Goal: Task Accomplishment & Management: Manage account settings

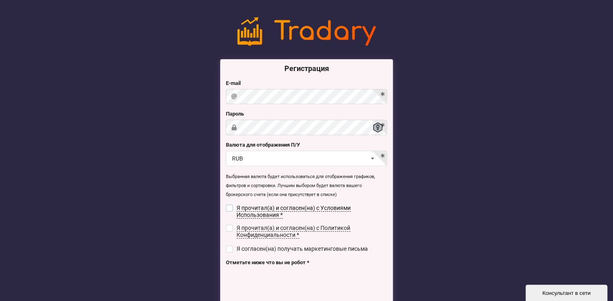
click at [231, 209] on input "checkbox" at bounding box center [229, 208] width 7 height 7
checkbox input "true"
click at [231, 231] on input "checkbox" at bounding box center [229, 228] width 7 height 7
checkbox input "true"
click at [231, 247] on input "checkbox" at bounding box center [229, 249] width 7 height 7
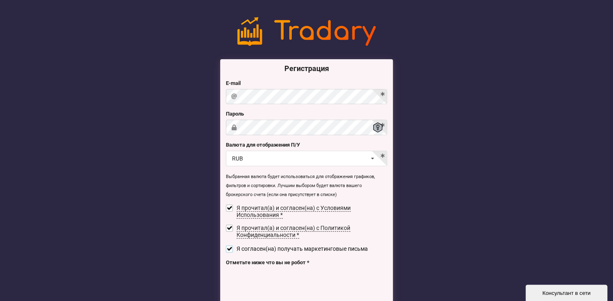
click at [231, 248] on input "checkbox" at bounding box center [229, 249] width 7 height 7
checkbox input "false"
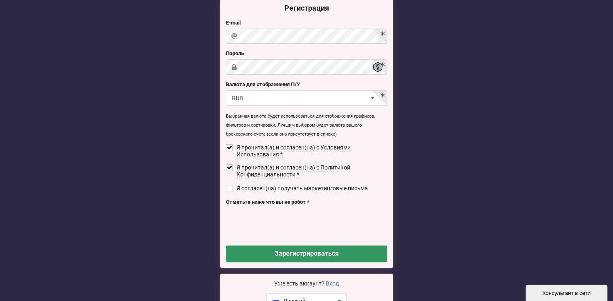
scroll to position [109, 0]
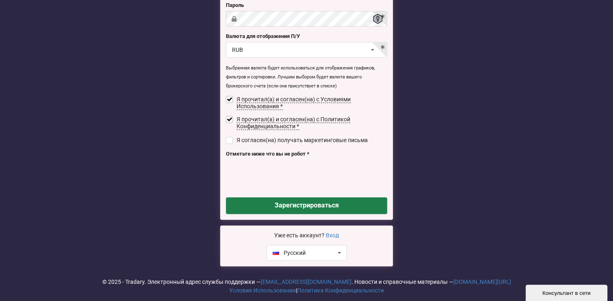
click at [319, 205] on button "Зарегистрироваться" at bounding box center [306, 206] width 161 height 17
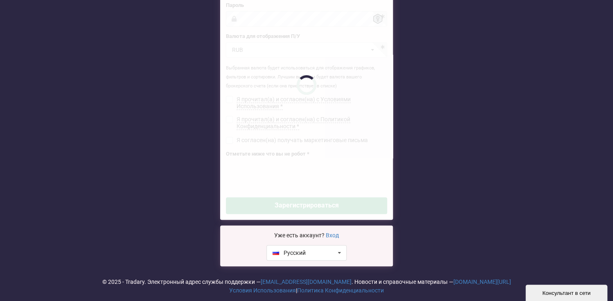
checkbox input "false"
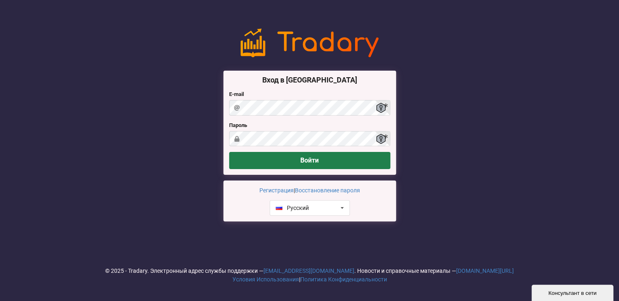
click at [302, 160] on button "Войти" at bounding box center [309, 160] width 161 height 17
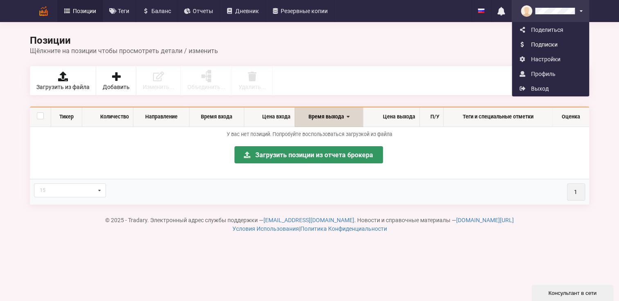
click at [544, 45] on link "Подписки" at bounding box center [550, 44] width 76 height 15
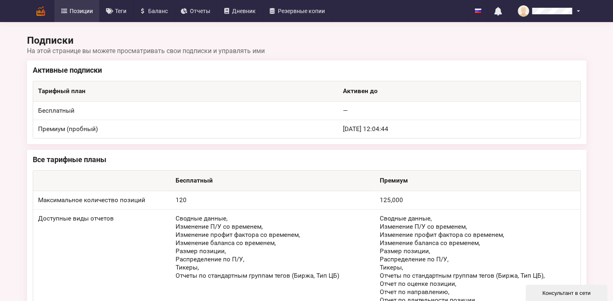
click at [77, 11] on span "Позиции" at bounding box center [81, 11] width 23 height 6
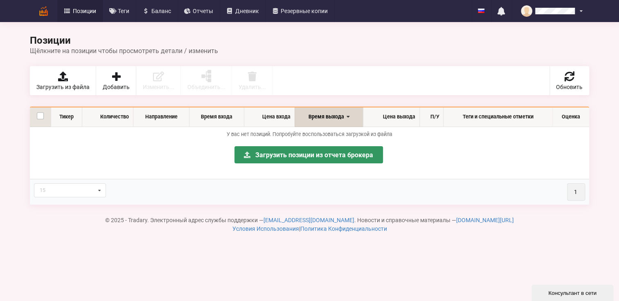
click at [38, 112] on label at bounding box center [40, 112] width 7 height 0
checkbox input "false"
click at [110, 85] on span "Добавить" at bounding box center [116, 87] width 27 height 6
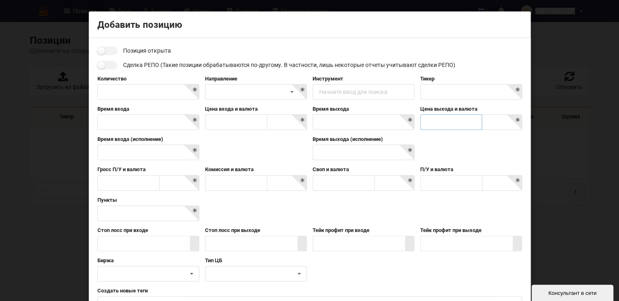
click at [441, 118] on input "text" at bounding box center [451, 123] width 62 height 16
click at [489, 120] on input at bounding box center [502, 123] width 39 height 16
click at [495, 67] on div "Сделка РЕПО (Такие позиции обрабатываются по-другому. В частности, лишь некотор…" at bounding box center [309, 65] width 425 height 9
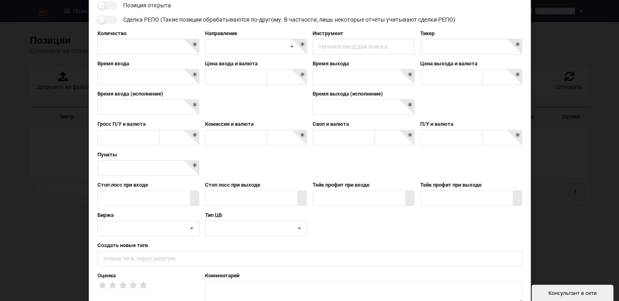
scroll to position [0, 0]
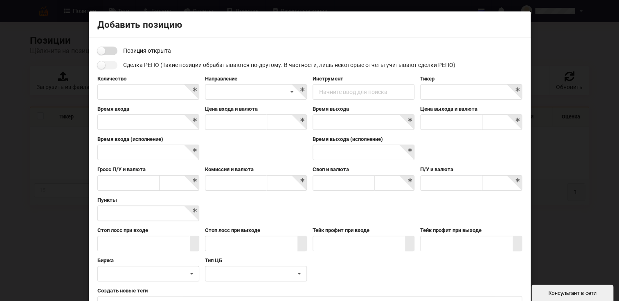
click at [105, 52] on input "checkbox" at bounding box center [107, 51] width 20 height 9
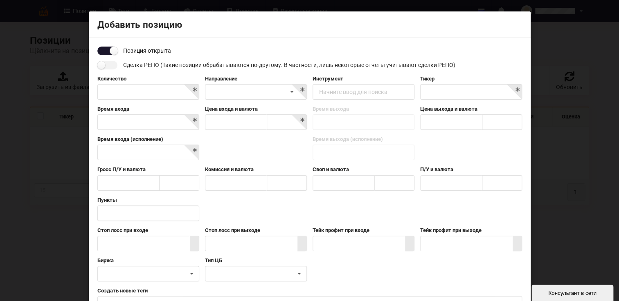
click at [105, 52] on input "checkbox" at bounding box center [107, 51] width 20 height 9
checkbox input "false"
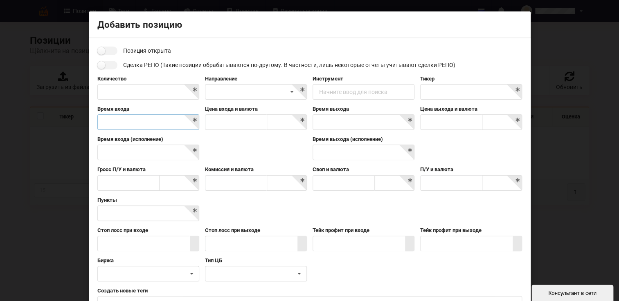
click at [139, 120] on body "Позиции Теги [GEOGRAPHIC_DATA] Отчеты Дневник Резервные копии English Русский Н…" at bounding box center [309, 212] width 619 height 424
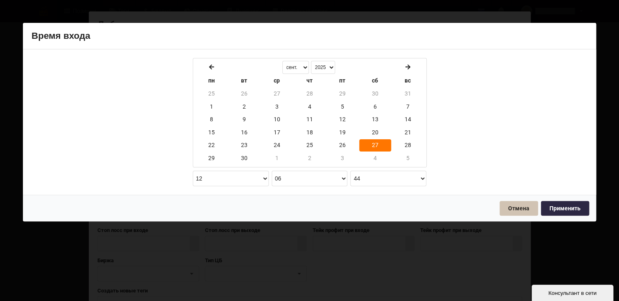
click at [516, 205] on button "Отмена" at bounding box center [518, 208] width 38 height 15
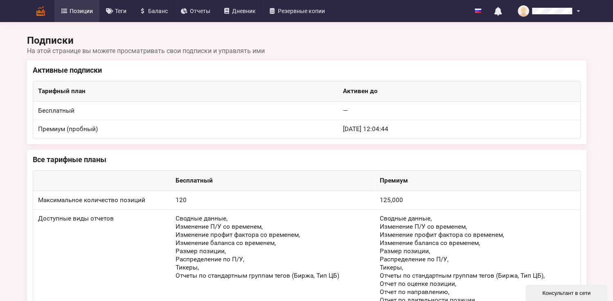
click at [85, 9] on span "Позиции" at bounding box center [81, 11] width 23 height 6
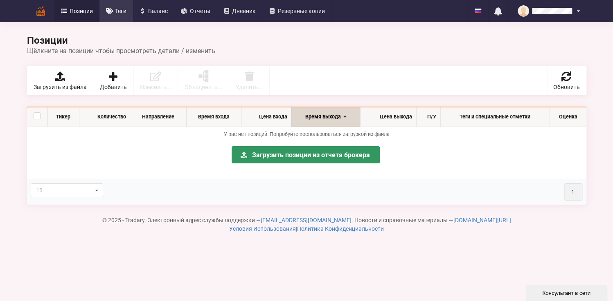
click at [118, 11] on span "Теги" at bounding box center [120, 11] width 11 height 6
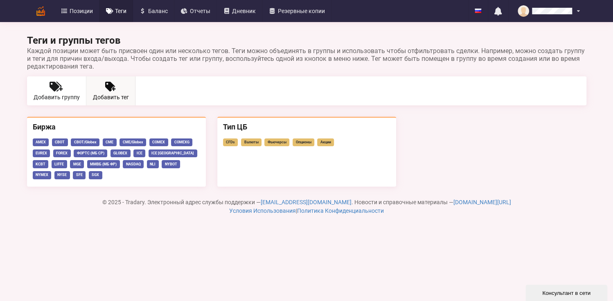
click at [110, 92] on link "Добавить тег" at bounding box center [110, 90] width 49 height 29
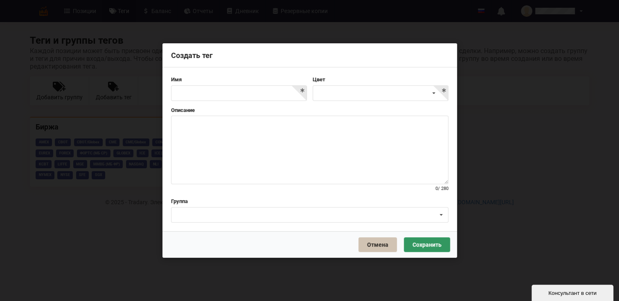
click at [379, 247] on button "Отмена" at bounding box center [377, 245] width 38 height 15
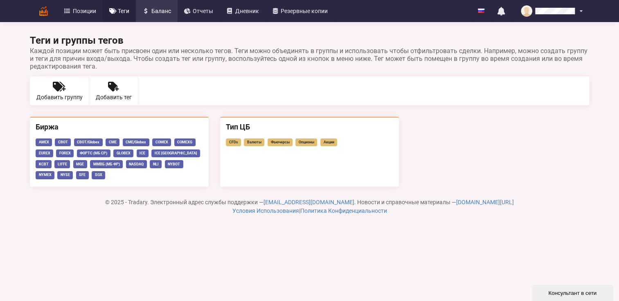
click at [156, 10] on span "Баланс" at bounding box center [161, 11] width 20 height 6
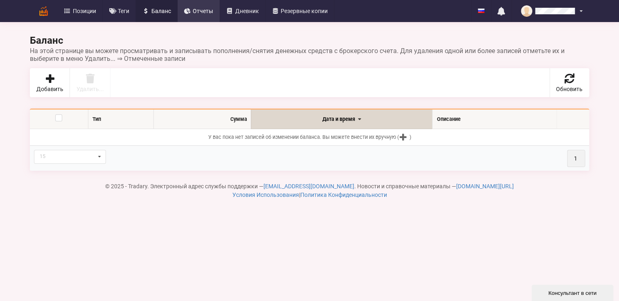
click at [194, 11] on span "Отчеты" at bounding box center [203, 11] width 20 height 6
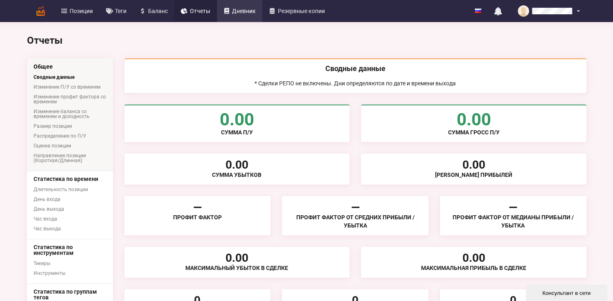
click at [244, 10] on span "Дневник" at bounding box center [244, 11] width 24 height 6
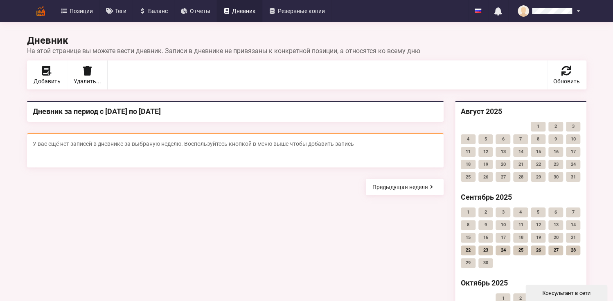
click at [557, 247] on link "27" at bounding box center [555, 251] width 15 height 10
click at [233, 10] on span "Дневник" at bounding box center [244, 11] width 24 height 6
click at [206, 12] on span "Отчеты" at bounding box center [200, 11] width 20 height 6
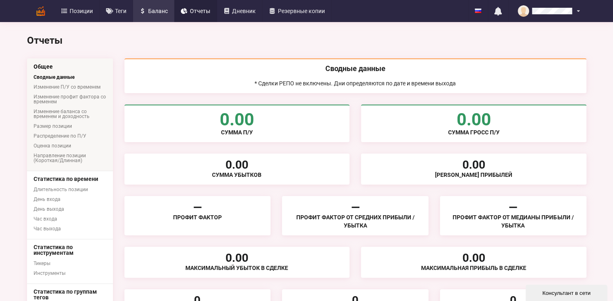
click at [160, 14] on span "Баланс" at bounding box center [158, 11] width 20 height 6
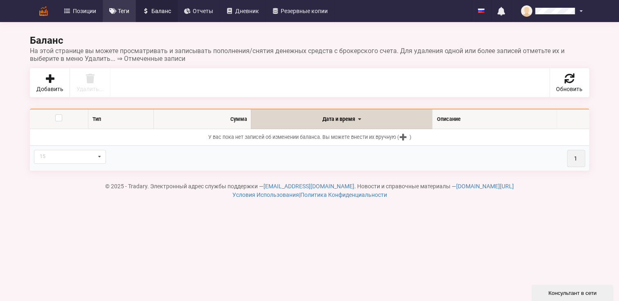
click at [122, 11] on span "Теги" at bounding box center [123, 11] width 11 height 6
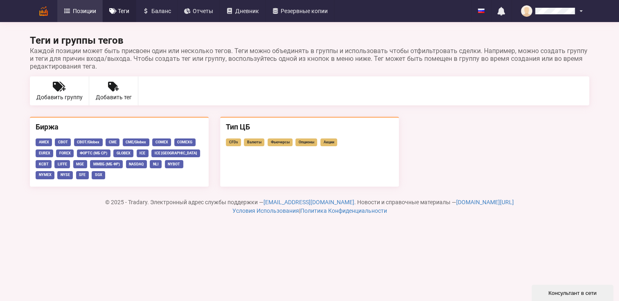
click at [79, 11] on span "Позиции" at bounding box center [84, 11] width 23 height 6
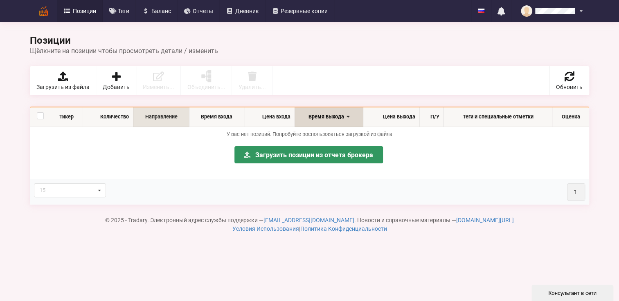
click at [157, 118] on th "Направление" at bounding box center [161, 117] width 56 height 19
click at [183, 116] on th "Направление" at bounding box center [165, 117] width 64 height 19
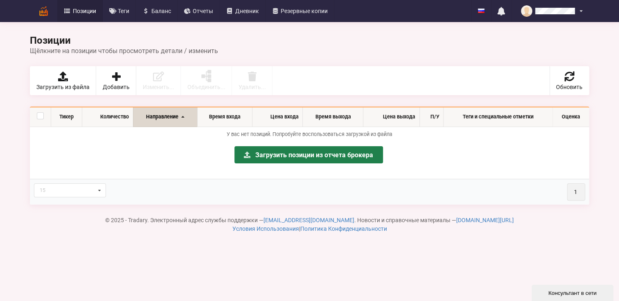
click at [261, 157] on link "Загрузить позиции из отчета брокера" at bounding box center [308, 154] width 148 height 17
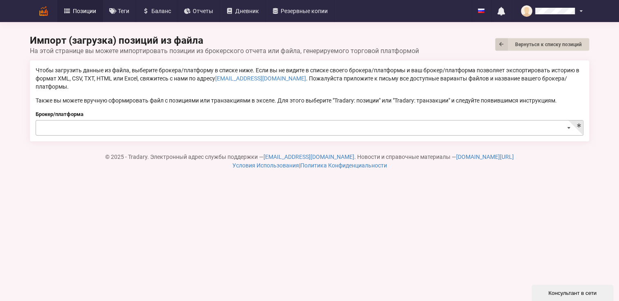
click at [567, 121] on icon at bounding box center [568, 128] width 12 height 15
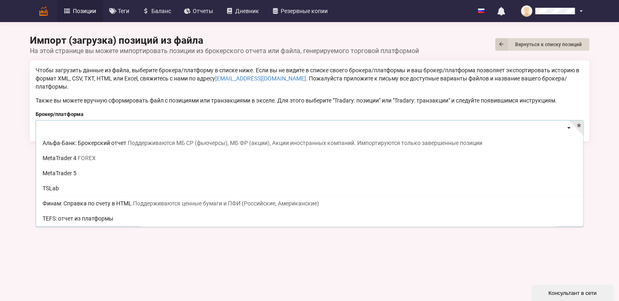
click at [568, 121] on icon at bounding box center [568, 128] width 12 height 15
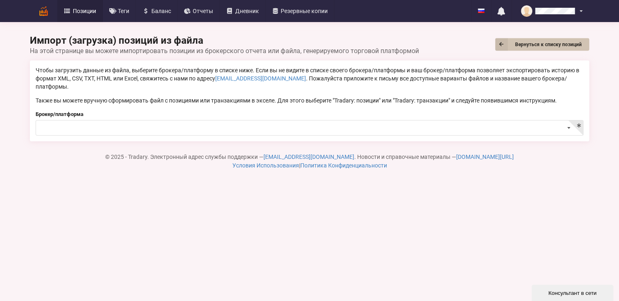
click at [498, 43] on icon at bounding box center [501, 44] width 13 height 13
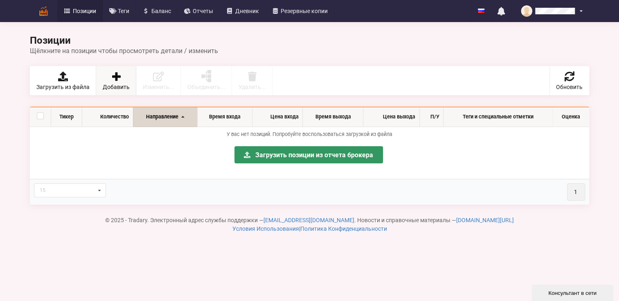
click at [118, 85] on span "Добавить" at bounding box center [116, 87] width 27 height 6
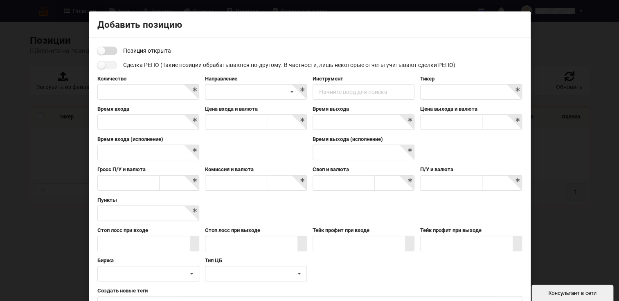
click at [112, 52] on input "checkbox" at bounding box center [107, 51] width 20 height 9
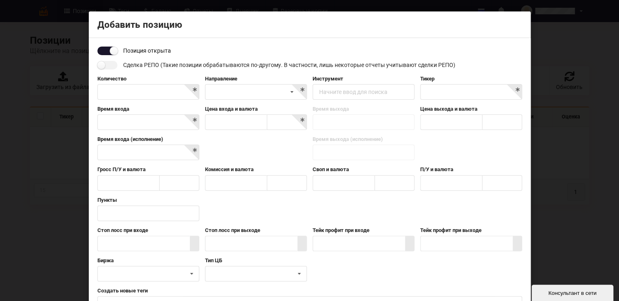
click at [103, 51] on input "checkbox" at bounding box center [107, 51] width 20 height 9
checkbox input "false"
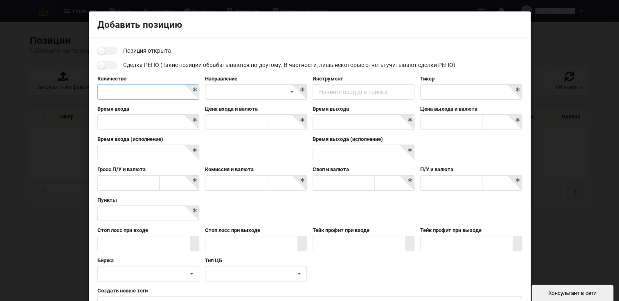
click at [117, 91] on input "text" at bounding box center [148, 92] width 102 height 16
type input "1"
click at [137, 124] on body "Позиции Теги [GEOGRAPHIC_DATA] Отчеты Дневник Резервные копии English Русский Н…" at bounding box center [309, 212] width 619 height 424
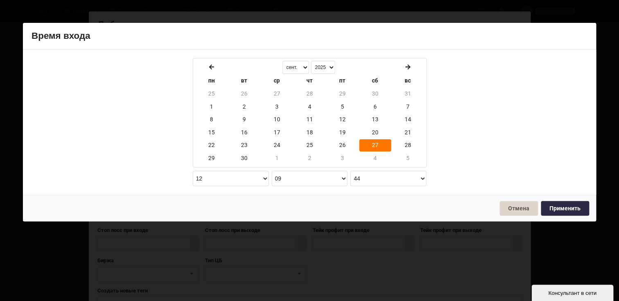
click at [369, 142] on td "27" at bounding box center [375, 145] width 32 height 12
click at [281, 142] on td "24" at bounding box center [277, 145] width 32 height 12
click at [564, 205] on button "Применить" at bounding box center [565, 208] width 48 height 15
type input "[DATE] 12:09:44"
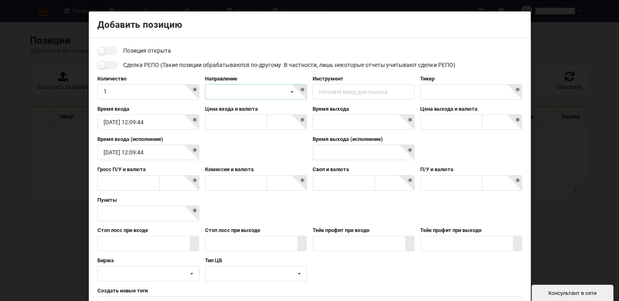
click at [287, 90] on icon at bounding box center [292, 92] width 12 height 15
click at [223, 126] on div "Длинная" at bounding box center [255, 122] width 101 height 15
click at [244, 124] on input "text" at bounding box center [236, 123] width 62 height 16
type input "100"
click at [290, 124] on input at bounding box center [287, 123] width 39 height 16
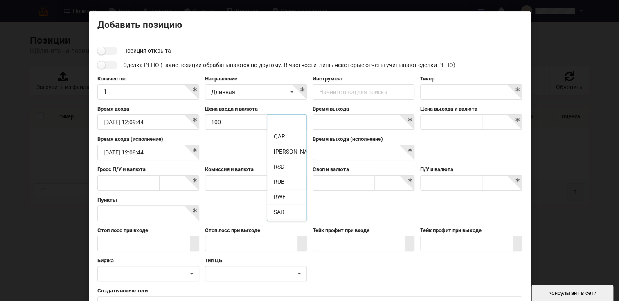
scroll to position [1680, 0]
click at [279, 190] on div "RUB" at bounding box center [286, 197] width 39 height 15
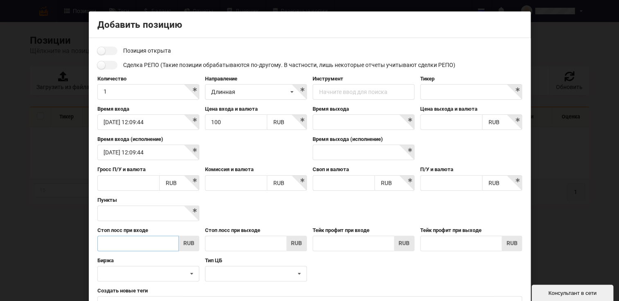
click at [115, 241] on input "text" at bounding box center [137, 244] width 81 height 16
type input "9"
type input "90"
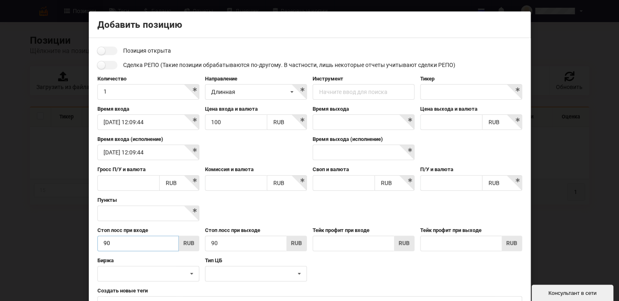
type input "90"
click at [233, 244] on input "90" at bounding box center [245, 244] width 81 height 16
type input "9"
drag, startPoint x: 101, startPoint y: 245, endPoint x: 95, endPoint y: 245, distance: 6.5
click at [97, 245] on input "90" at bounding box center [137, 244] width 81 height 16
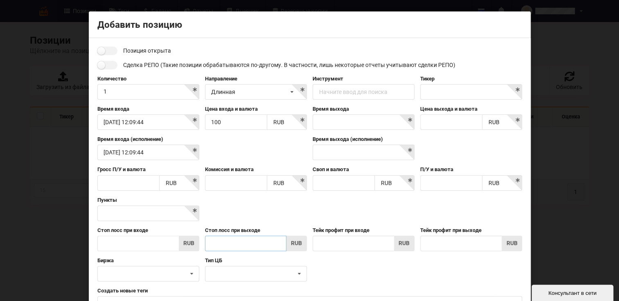
click at [220, 243] on input "text" at bounding box center [245, 244] width 81 height 16
type input "90"
click at [356, 240] on input "text" at bounding box center [352, 244] width 81 height 16
type input "1"
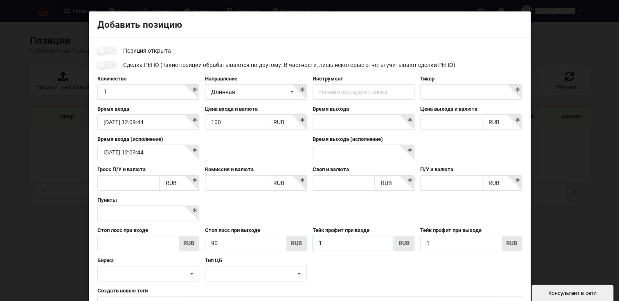
type input "11"
type input "110"
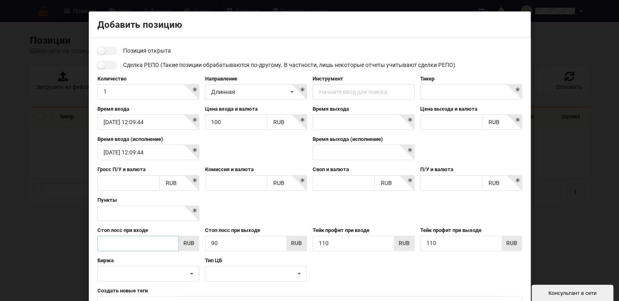
click at [140, 241] on input "text" at bounding box center [137, 244] width 81 height 16
type input "9"
type input "90"
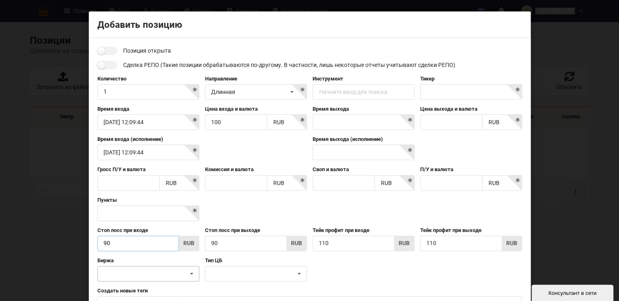
type input "90"
click at [160, 275] on div "AMEX CBOT CBOT/Globex CME CME/Globex COMEX COMEXG EUREX" at bounding box center [148, 274] width 102 height 16
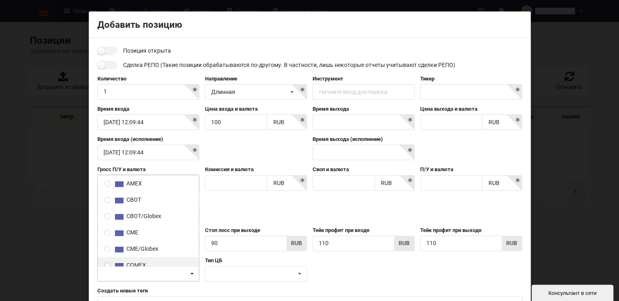
scroll to position [0, 0]
click at [371, 268] on div "Биржа AMEX CBOT CBOT/Globex CME CME/Globex COMEX" at bounding box center [309, 272] width 430 height 30
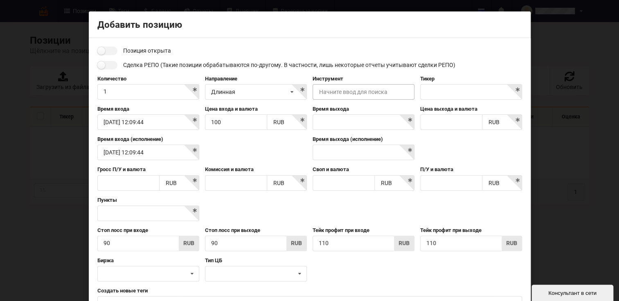
click at [373, 96] on input at bounding box center [363, 93] width 101 height 16
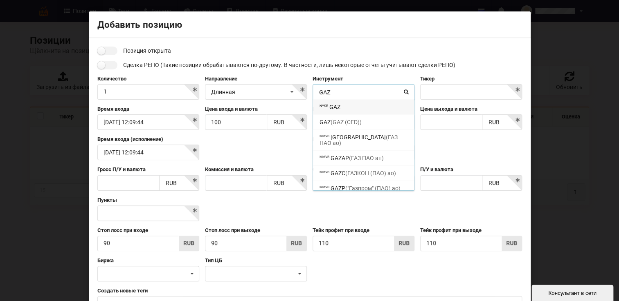
type input "GAZ"
click at [341, 181] on div "MMVB GAZP ("Газпром" (ПАО) ао)" at bounding box center [363, 188] width 101 height 15
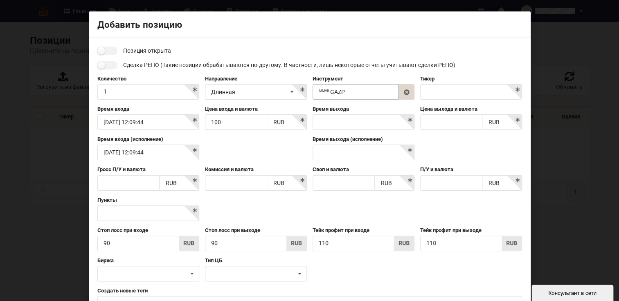
type input "GAZP"
click at [382, 124] on body "Позиции Теги [GEOGRAPHIC_DATA] Отчеты Дневник Резервные копии English Русский Н…" at bounding box center [309, 212] width 619 height 424
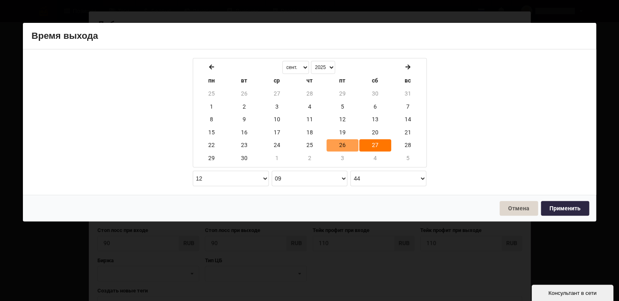
click at [345, 143] on td "26" at bounding box center [342, 145] width 32 height 12
click at [552, 207] on button "Применить" at bounding box center [565, 208] width 48 height 15
type input "[DATE] 12:09:44"
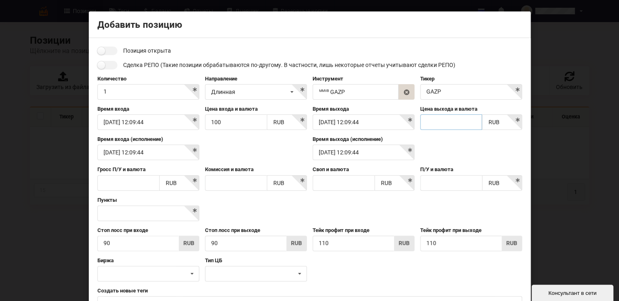
click at [450, 121] on input "text" at bounding box center [451, 123] width 62 height 16
type input "110"
click at [489, 151] on div "Время входа (исполнение) [DATE] 12:09:44 Время выхода (исполнение) [DATE] 12:09…" at bounding box center [309, 151] width 430 height 30
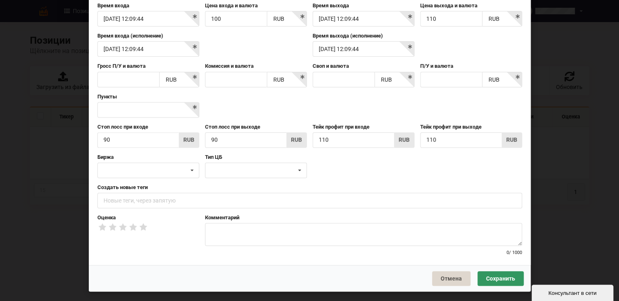
scroll to position [104, 0]
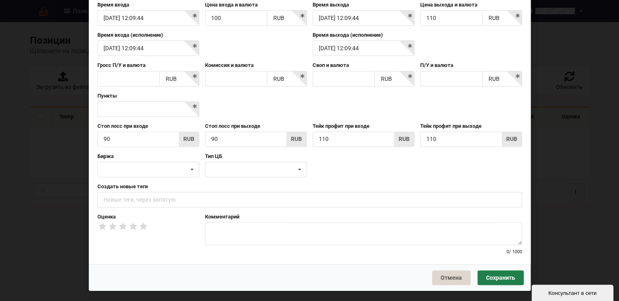
click at [499, 277] on button "Сохранить" at bounding box center [500, 278] width 46 height 15
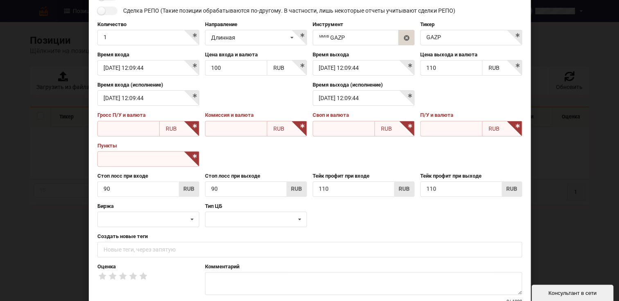
scroll to position [50, 0]
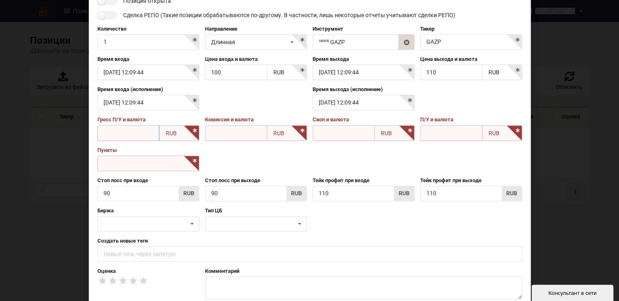
click at [124, 131] on input "text" at bounding box center [128, 134] width 62 height 16
type input "100"
click at [235, 131] on input "text" at bounding box center [236, 134] width 62 height 16
type input "0.03"
click at [342, 135] on input "text" at bounding box center [343, 134] width 62 height 16
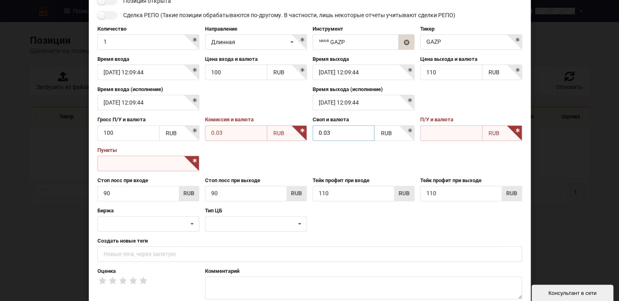
type input "0.03"
click at [439, 129] on input "text" at bounding box center [451, 134] width 62 height 16
type input "0.03"
click at [117, 162] on input "text" at bounding box center [148, 164] width 102 height 16
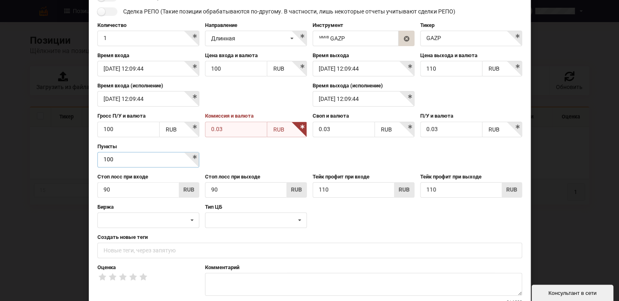
scroll to position [47, 0]
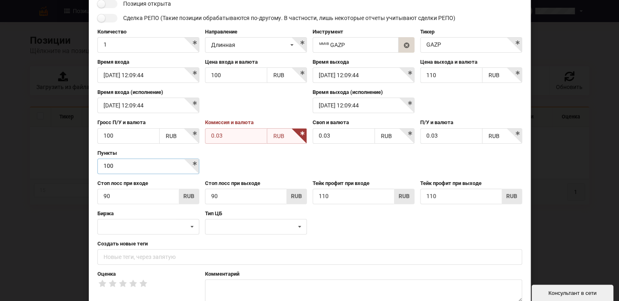
type input "100"
drag, startPoint x: 221, startPoint y: 136, endPoint x: 193, endPoint y: 137, distance: 27.8
click at [193, 137] on div "Гросс П/У и валюта 100 RUB AED AFN ALL AMD ANG AOA ARS AUD AWG AZN BAM BBD BDT …" at bounding box center [309, 134] width 430 height 30
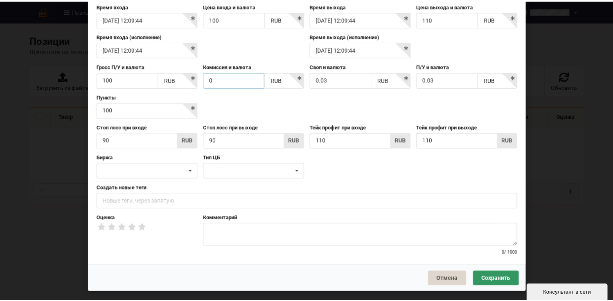
scroll to position [104, 0]
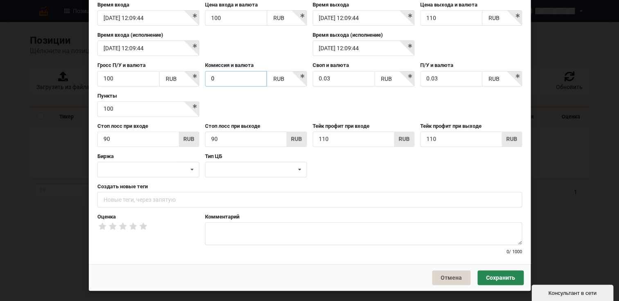
type input "0"
click at [490, 276] on button "Сохранить" at bounding box center [500, 278] width 46 height 15
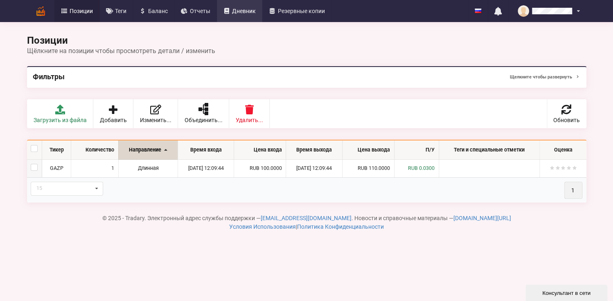
click at [236, 8] on span "Дневник" at bounding box center [244, 11] width 24 height 6
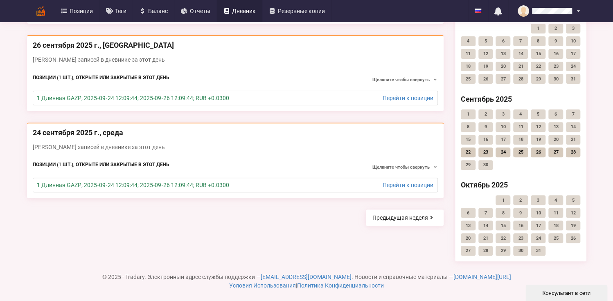
scroll to position [109, 0]
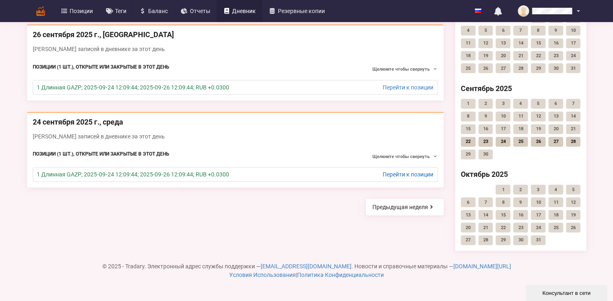
click at [421, 175] on link "Перейти к позиции" at bounding box center [407, 174] width 51 height 7
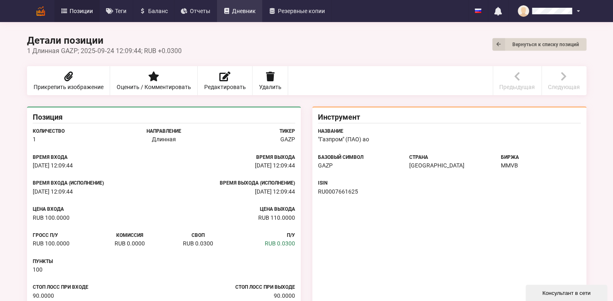
click at [238, 10] on span "Дневник" at bounding box center [244, 11] width 24 height 6
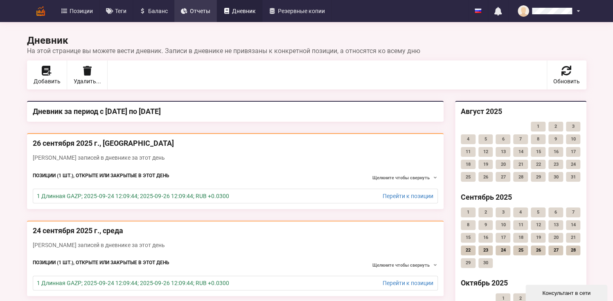
click at [196, 11] on span "Отчеты" at bounding box center [200, 11] width 20 height 6
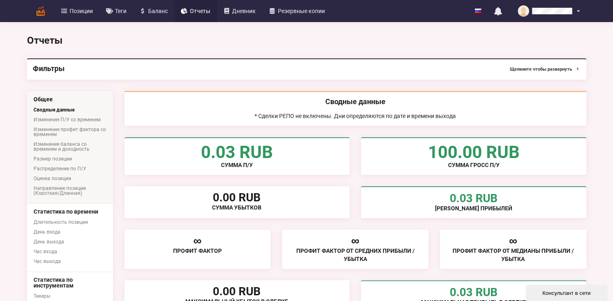
click at [569, 67] on button "Щелкните чтобы развернуть" at bounding box center [545, 69] width 70 height 10
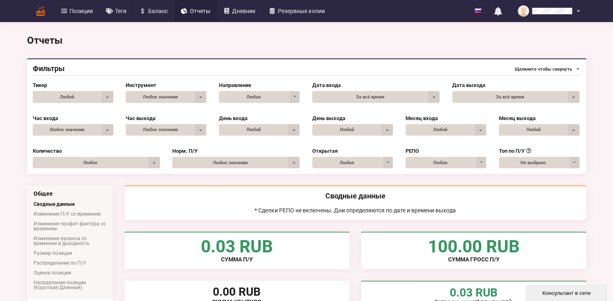
click at [578, 67] on icon at bounding box center [577, 69] width 5 height 4
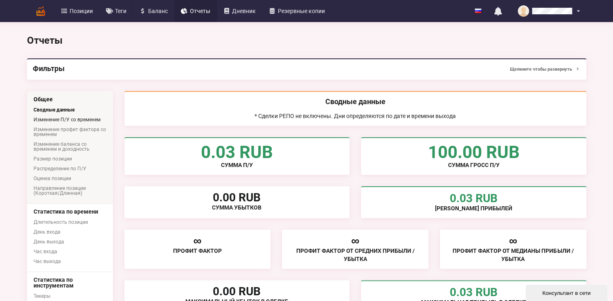
click at [47, 121] on link "Изменение П/У со временем" at bounding box center [70, 120] width 86 height 10
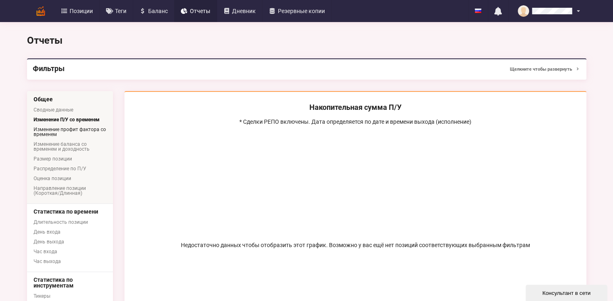
click at [47, 131] on link "Изменение профит фактора со временем" at bounding box center [70, 132] width 86 height 15
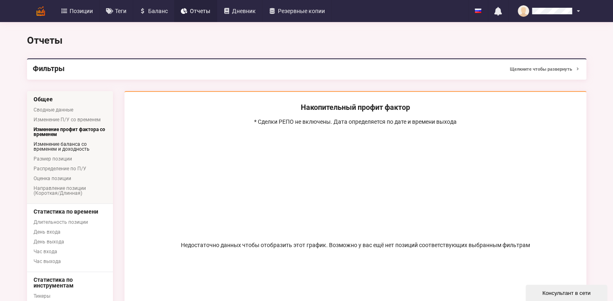
click at [45, 144] on link "Изменение баланса со временем и доходность" at bounding box center [70, 146] width 86 height 15
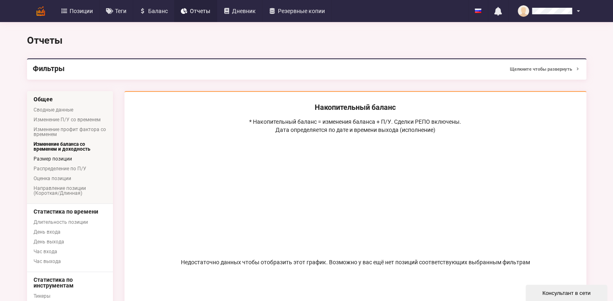
click at [45, 157] on link "Размер позиции" at bounding box center [70, 159] width 86 height 10
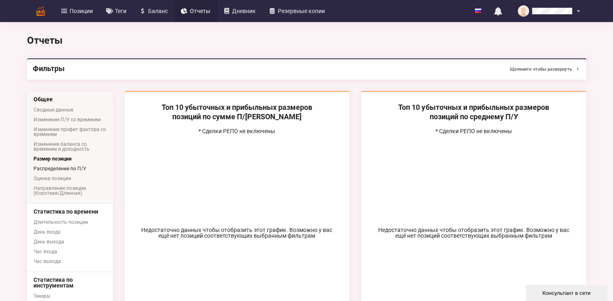
click at [45, 167] on link "Распределение по П/У" at bounding box center [70, 169] width 86 height 10
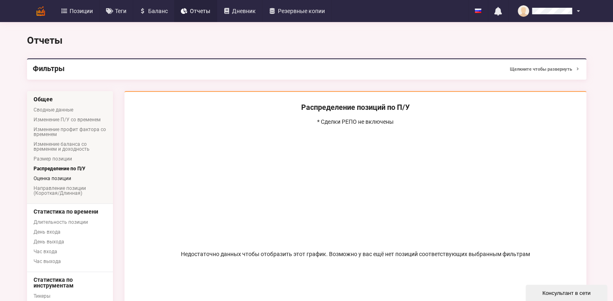
click at [44, 178] on link "Оценка позиции" at bounding box center [70, 179] width 86 height 10
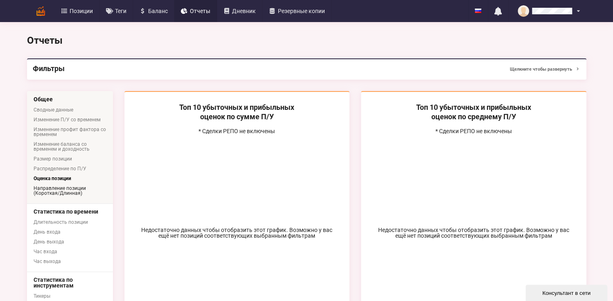
click at [46, 189] on link "Направление позиции (Короткая/Длинная)" at bounding box center [70, 191] width 86 height 15
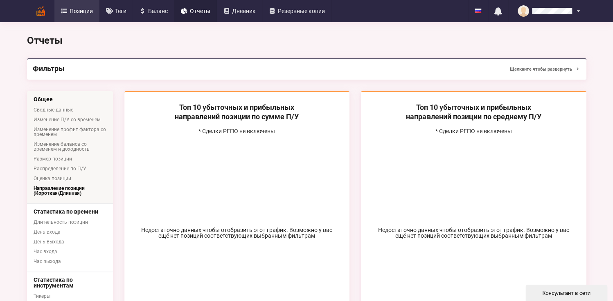
click at [79, 10] on span "Позиции" at bounding box center [81, 11] width 23 height 6
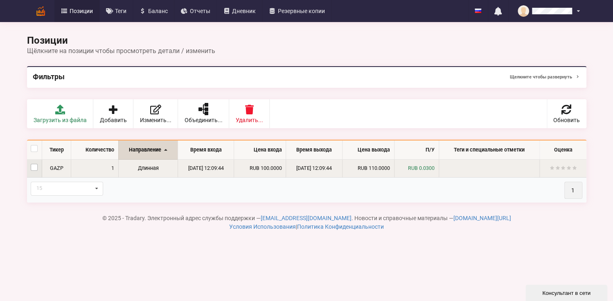
click at [36, 164] on label at bounding box center [34, 164] width 7 height 0
checkbox input "true"
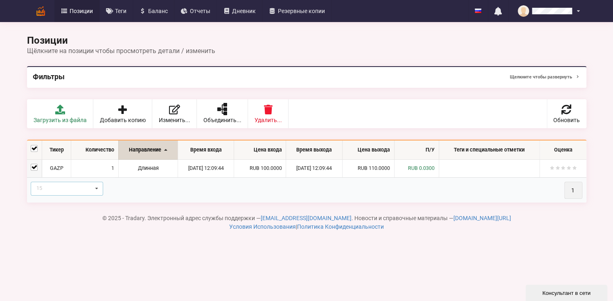
click at [96, 188] on icon at bounding box center [96, 188] width 11 height 13
click at [135, 157] on div "Тикер Количество Направление Время входа Цена входа Время выхода Цена выхода П/…" at bounding box center [306, 171] width 559 height 63
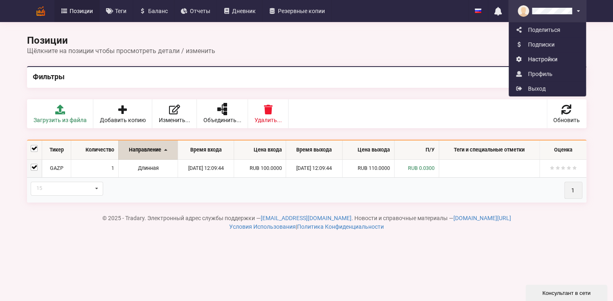
click at [545, 59] on link "Настройки" at bounding box center [547, 59] width 76 height 15
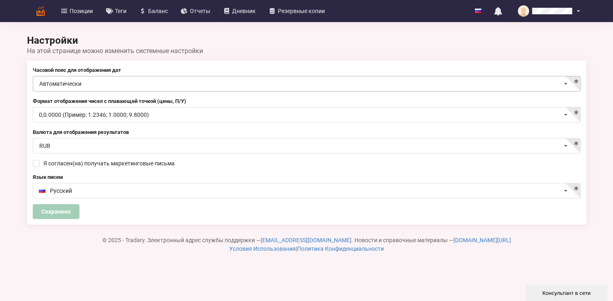
click at [565, 83] on icon at bounding box center [566, 83] width 12 height 15
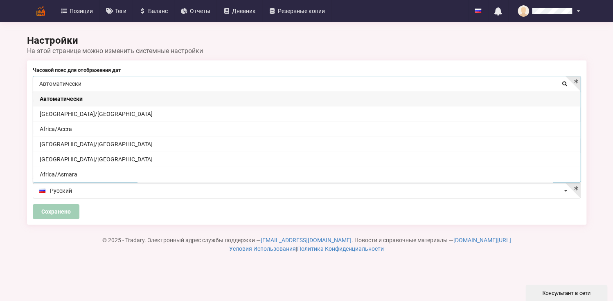
click at [307, 96] on div "Автоматически" at bounding box center [306, 98] width 547 height 15
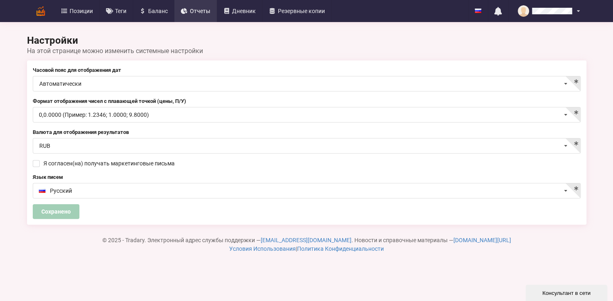
click at [208, 11] on span "Отчеты" at bounding box center [200, 11] width 20 height 6
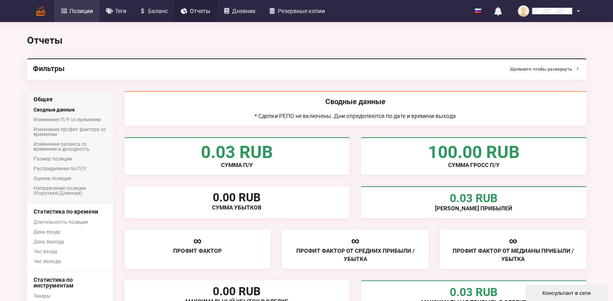
click at [89, 10] on span "Позиции" at bounding box center [81, 11] width 23 height 6
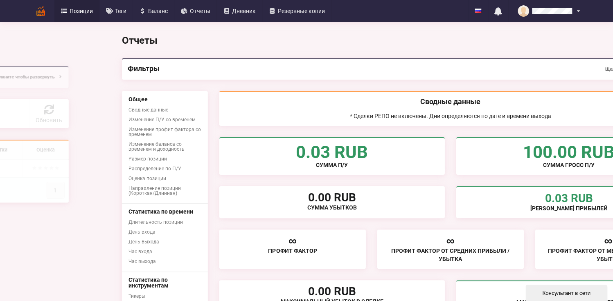
checkbox input "false"
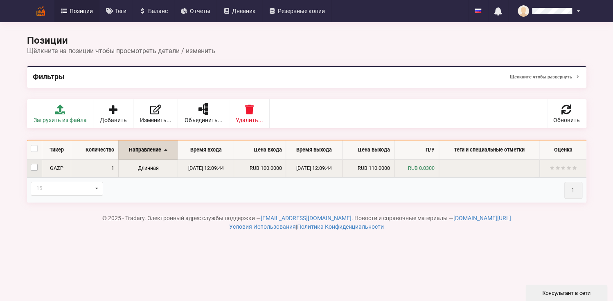
click at [36, 164] on label at bounding box center [34, 164] width 7 height 0
checkbox input "true"
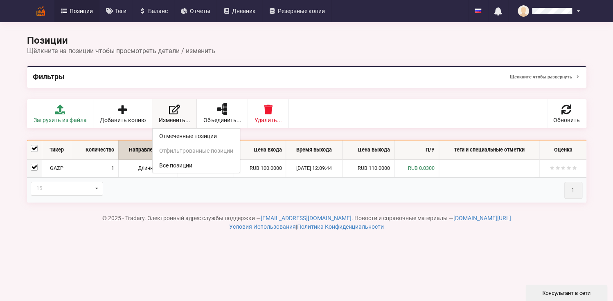
click at [175, 112] on icon at bounding box center [174, 110] width 11 height 10
click at [182, 137] on link "Отмеченные позиции" at bounding box center [196, 136] width 87 height 15
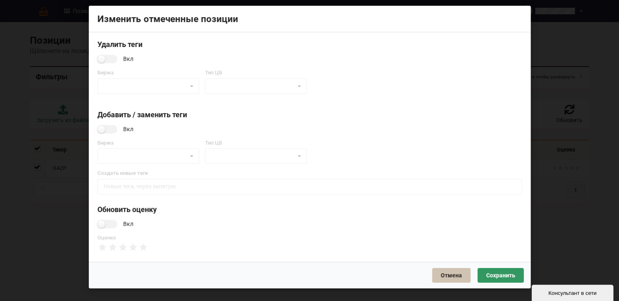
click at [449, 270] on button "Отмена" at bounding box center [451, 275] width 38 height 15
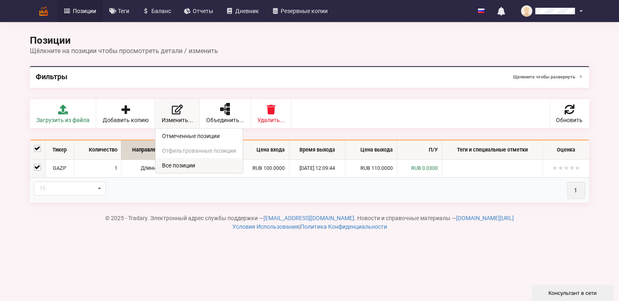
click at [177, 164] on link "Все позиции" at bounding box center [198, 165] width 87 height 15
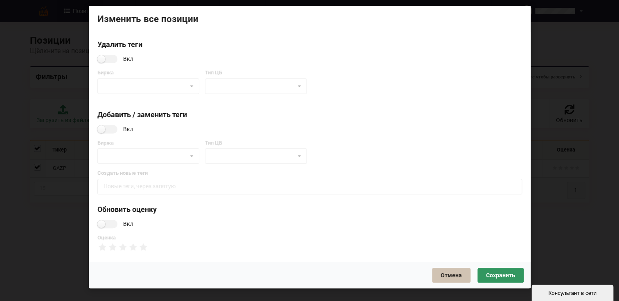
click at [444, 278] on button "Отмена" at bounding box center [451, 275] width 38 height 15
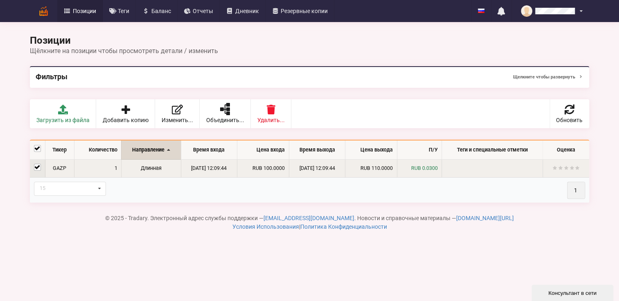
click at [69, 171] on td "GAZP" at bounding box center [59, 169] width 29 height 18
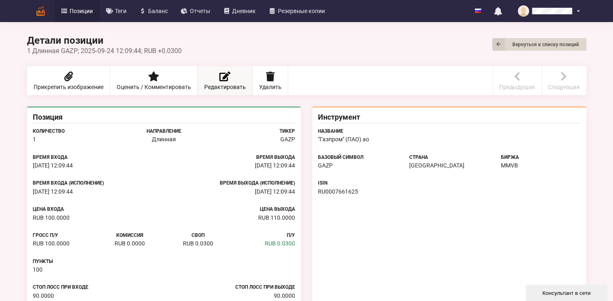
click at [220, 79] on icon at bounding box center [224, 77] width 11 height 10
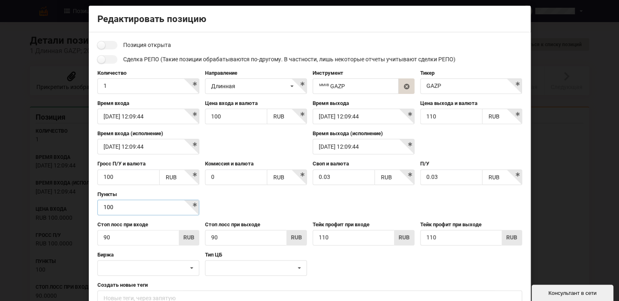
click at [140, 207] on input "100" at bounding box center [148, 208] width 102 height 16
type input "1"
click at [109, 45] on input "checkbox" at bounding box center [107, 45] width 20 height 9
checkbox input "true"
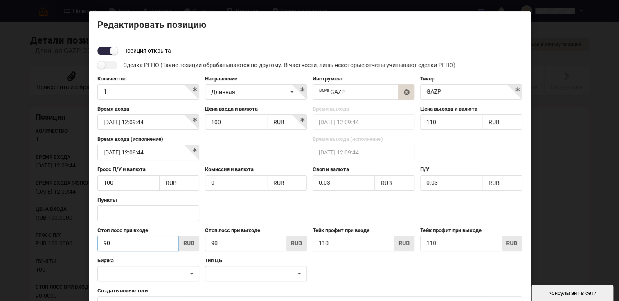
click at [151, 242] on input "90" at bounding box center [137, 244] width 81 height 16
type input "90"
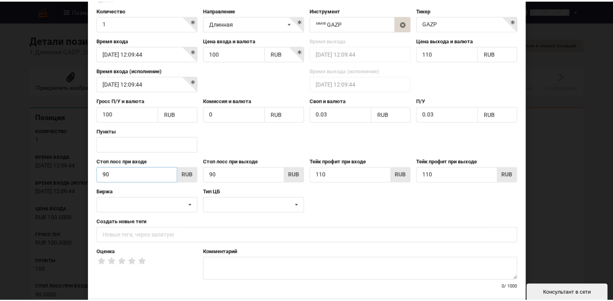
scroll to position [104, 0]
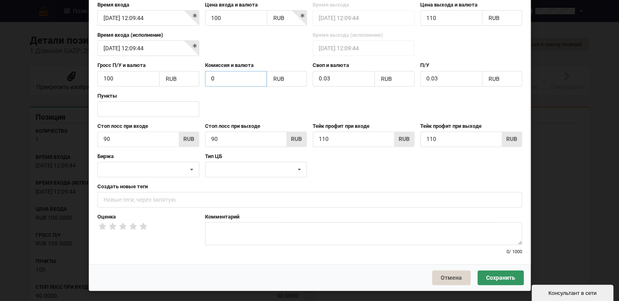
click at [240, 76] on input "0" at bounding box center [236, 79] width 62 height 16
click at [116, 82] on input "100" at bounding box center [128, 79] width 62 height 16
type input "1"
click at [338, 79] on input "0.03" at bounding box center [343, 79] width 62 height 16
type input "0"
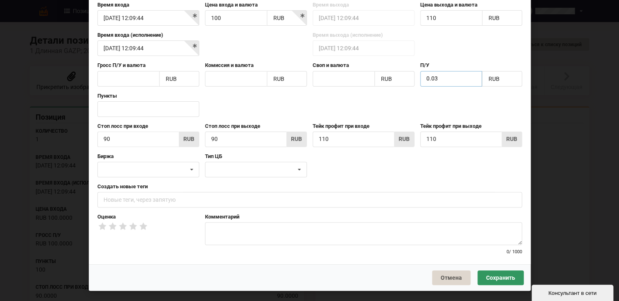
click at [450, 79] on input "0.03" at bounding box center [451, 79] width 62 height 16
type input "0"
click at [385, 261] on div "Позиция открыта Сделка РЕПО (Такие позиции обрабатываются по-другому. В частнос…" at bounding box center [310, 99] width 442 height 331
click at [493, 277] on button "Сохранить" at bounding box center [500, 278] width 46 height 15
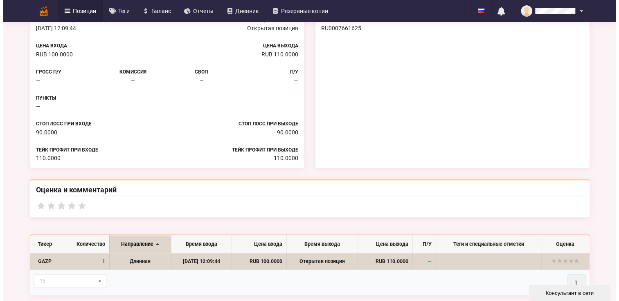
scroll to position [0, 0]
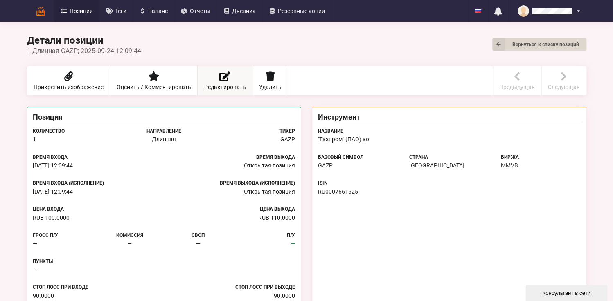
click at [220, 79] on icon at bounding box center [224, 77] width 11 height 10
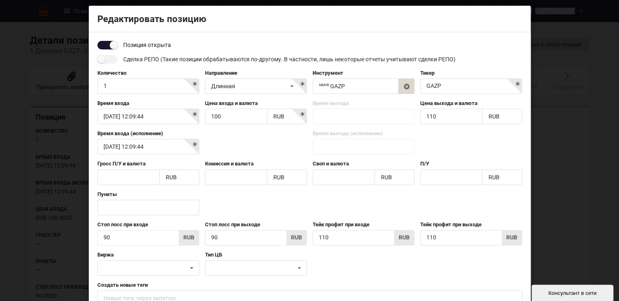
click at [105, 46] on input "checkbox" at bounding box center [107, 45] width 20 height 9
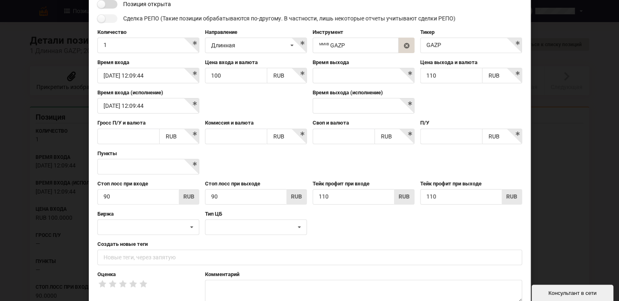
scroll to position [104, 0]
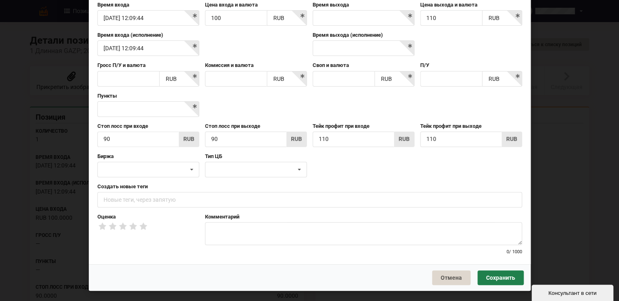
click at [497, 281] on button "Сохранить" at bounding box center [500, 278] width 46 height 15
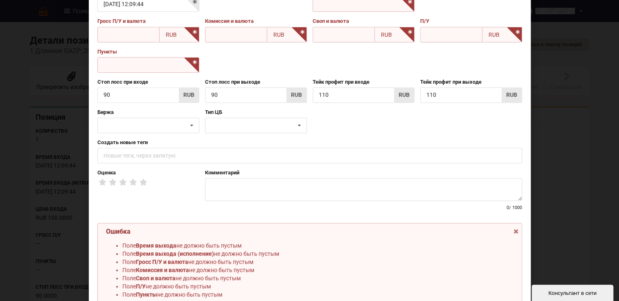
scroll to position [197, 0]
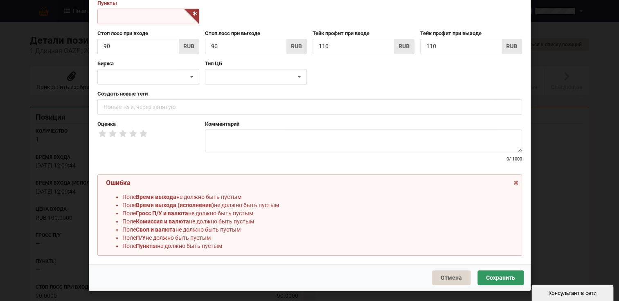
click at [135, 213] on li "[PERSON_NAME] П/У и валюта не должно быть пустым" at bounding box center [317, 213] width 391 height 8
drag, startPoint x: 135, startPoint y: 211, endPoint x: 182, endPoint y: 211, distance: 47.4
click at [182, 211] on li "[PERSON_NAME] П/У и валюта не должно быть пустым" at bounding box center [317, 213] width 391 height 8
drag, startPoint x: 136, startPoint y: 212, endPoint x: 187, endPoint y: 213, distance: 51.1
click at [187, 213] on b "Гросс П/У и валюта" at bounding box center [162, 213] width 52 height 7
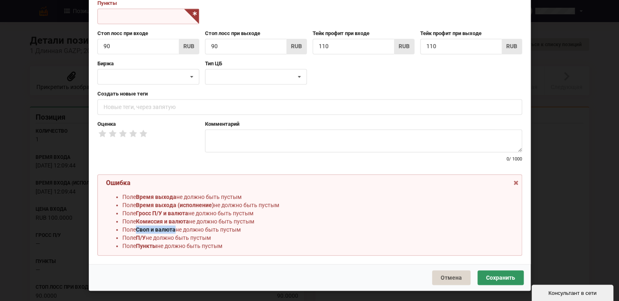
drag, startPoint x: 135, startPoint y: 229, endPoint x: 175, endPoint y: 229, distance: 39.7
click at [175, 229] on li "Поле Своп и валюта не должно быть пустым" at bounding box center [317, 230] width 391 height 8
drag, startPoint x: 288, startPoint y: 225, endPoint x: 261, endPoint y: 228, distance: 28.0
click at [288, 226] on li "Поле Своп и валюта не должно быть пустым" at bounding box center [317, 230] width 391 height 8
drag, startPoint x: 135, startPoint y: 213, endPoint x: 188, endPoint y: 213, distance: 52.4
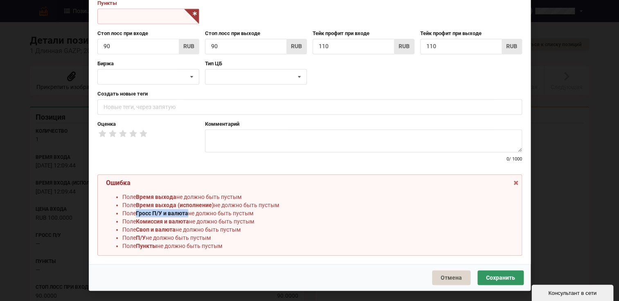
click at [188, 213] on li "[PERSON_NAME] П/У и валюта не должно быть пустым" at bounding box center [317, 213] width 391 height 8
copy b "Гросс П/У и валюта"
drag, startPoint x: 136, startPoint y: 230, endPoint x: 175, endPoint y: 229, distance: 38.9
click at [175, 229] on li "Поле Своп и валюта не должно быть пустым" at bounding box center [317, 230] width 391 height 8
copy b "Своп и валюта"
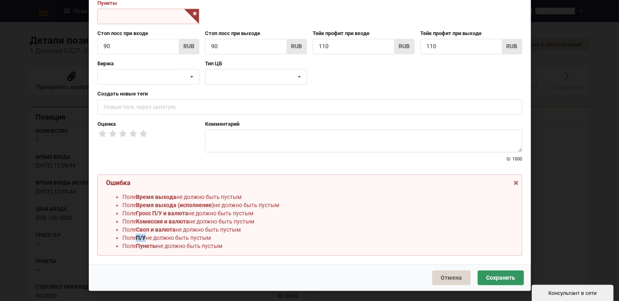
drag, startPoint x: 136, startPoint y: 238, endPoint x: 145, endPoint y: 238, distance: 9.0
click at [145, 238] on li "Поле П/У не должно быть пустым" at bounding box center [317, 238] width 391 height 8
copy b "П/У"
drag, startPoint x: 136, startPoint y: 245, endPoint x: 155, endPoint y: 245, distance: 19.2
click at [155, 245] on b "Пункты" at bounding box center [146, 246] width 21 height 7
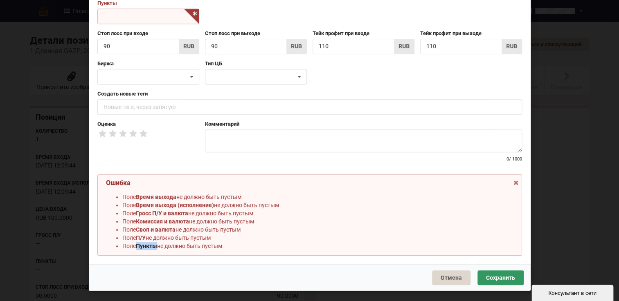
copy b "Пункты"
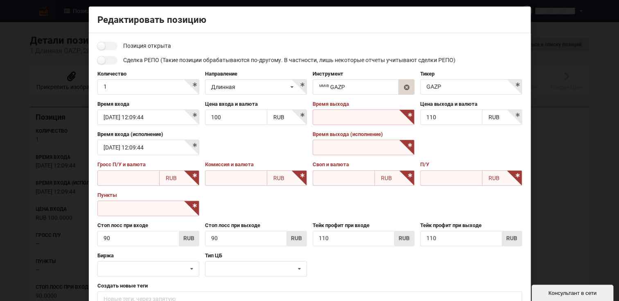
scroll to position [0, 0]
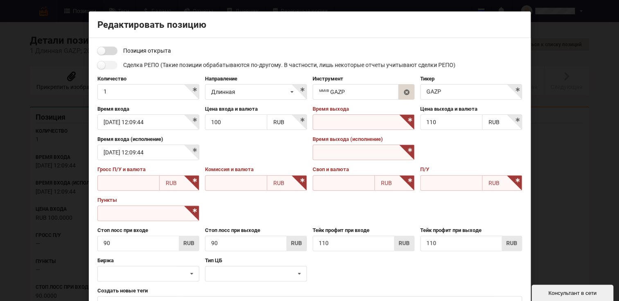
click at [107, 52] on input "checkbox" at bounding box center [107, 51] width 20 height 9
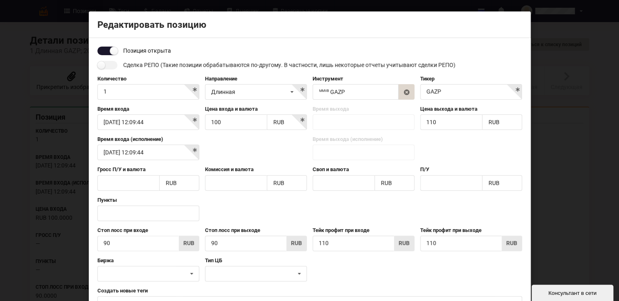
click at [102, 52] on input "checkbox" at bounding box center [107, 51] width 20 height 9
checkbox input "false"
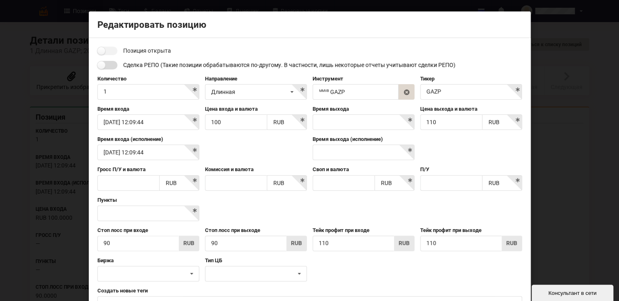
click at [104, 66] on input "checkbox" at bounding box center [107, 65] width 20 height 9
checkbox input "false"
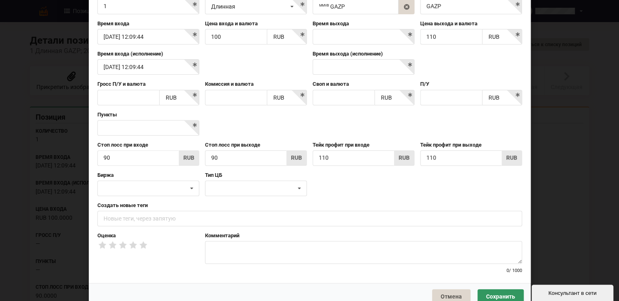
scroll to position [104, 0]
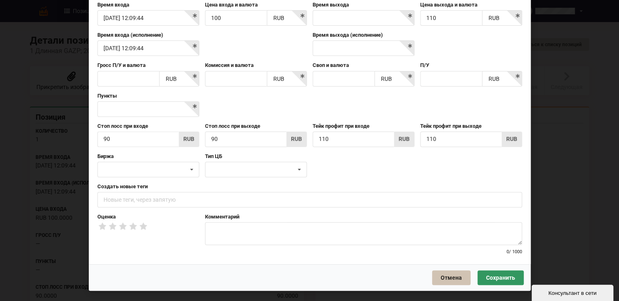
click at [458, 276] on button "Отмена" at bounding box center [451, 278] width 38 height 15
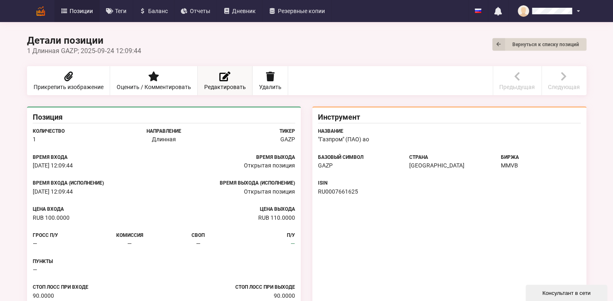
click at [227, 82] on link "Редактировать" at bounding box center [225, 80] width 55 height 29
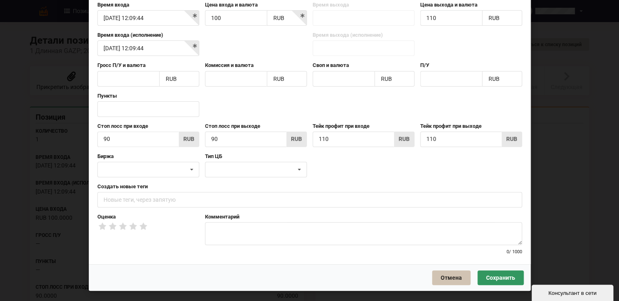
click at [450, 277] on button "Отмена" at bounding box center [451, 278] width 38 height 15
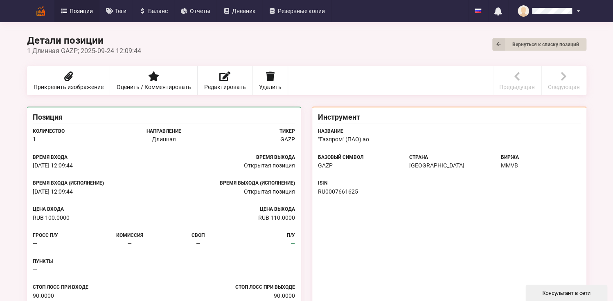
click at [83, 12] on span "Позиции" at bounding box center [81, 11] width 23 height 6
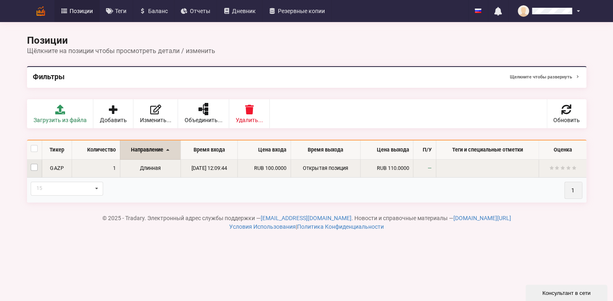
click at [35, 164] on label at bounding box center [34, 164] width 7 height 0
checkbox input "true"
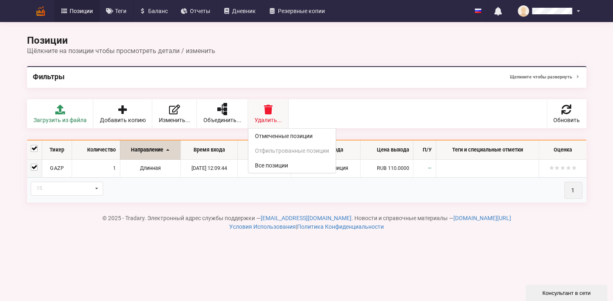
click at [262, 109] on icon at bounding box center [267, 110] width 11 height 10
click at [279, 135] on link "Отмеченные позиции" at bounding box center [291, 136] width 87 height 15
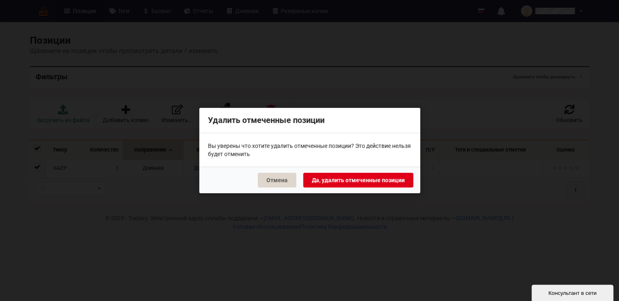
click at [335, 181] on button "Да, удалить отмеченные позиции" at bounding box center [358, 180] width 110 height 15
checkbox input "false"
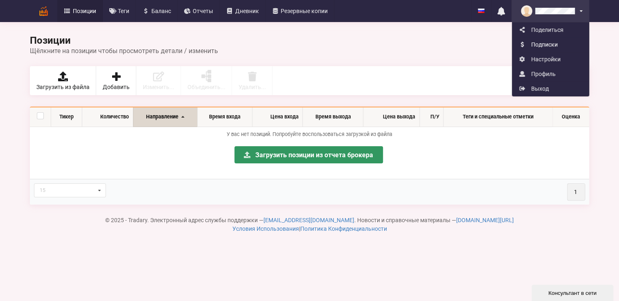
click at [543, 44] on link "Подписки" at bounding box center [550, 44] width 76 height 15
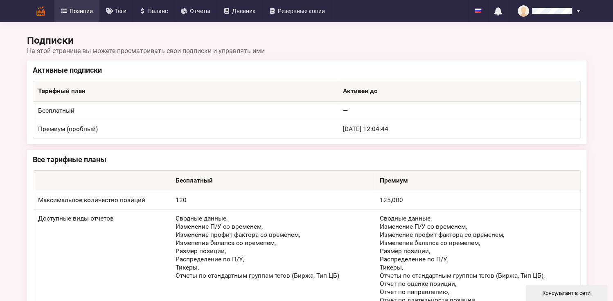
click at [87, 13] on span "Позиции" at bounding box center [81, 11] width 23 height 6
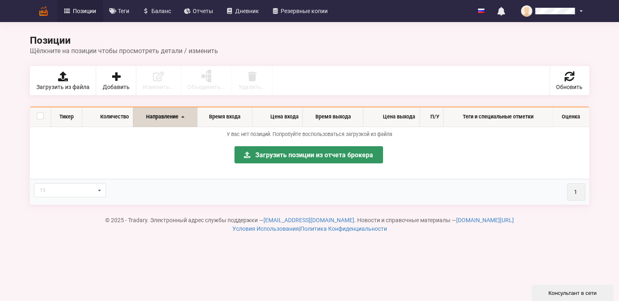
click at [565, 291] on div "Консультант в сети" at bounding box center [572, 293] width 70 height 6
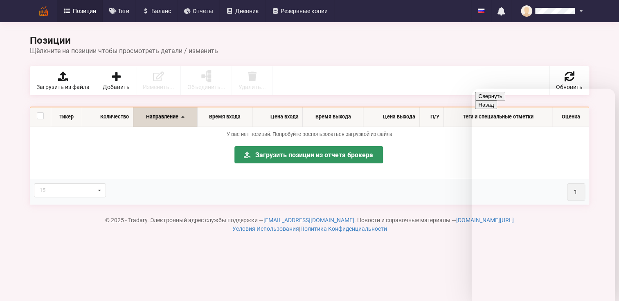
click at [505, 101] on button "Свернуть" at bounding box center [490, 96] width 30 height 9
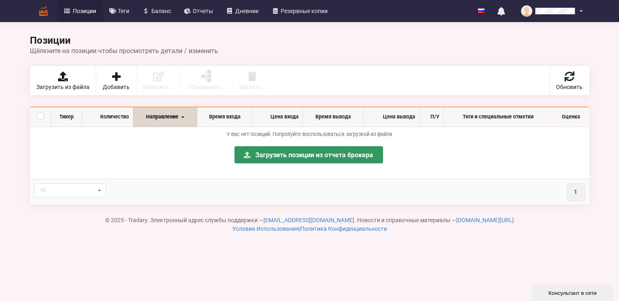
click at [371, 34] on div "Позиции Щёлкните на позиции чтобы просмотреть детали / изменить Загрузить из фа…" at bounding box center [309, 65] width 571 height 71
click at [88, 12] on span "Позиции" at bounding box center [84, 11] width 23 height 6
click at [71, 84] on span "Загрузить из файла" at bounding box center [62, 87] width 53 height 6
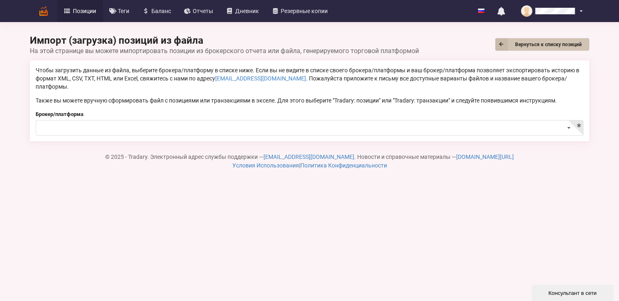
click at [500, 47] on icon at bounding box center [501, 44] width 13 height 13
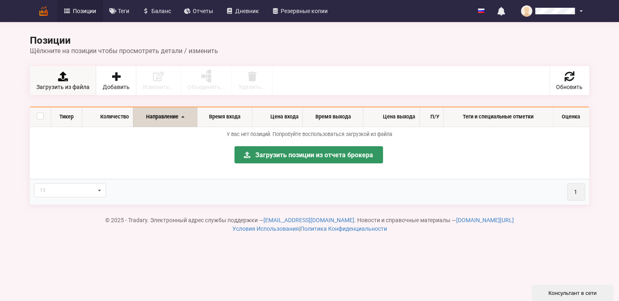
click at [63, 85] on span "Загрузить из файла" at bounding box center [62, 87] width 53 height 6
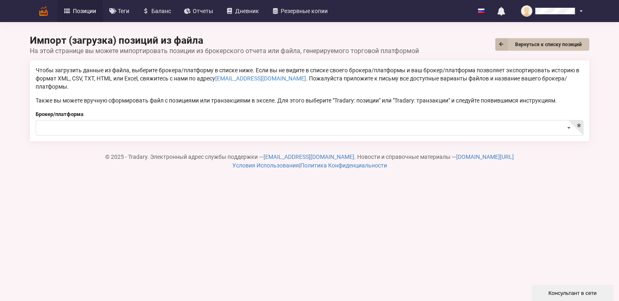
click at [502, 42] on icon at bounding box center [501, 44] width 13 height 13
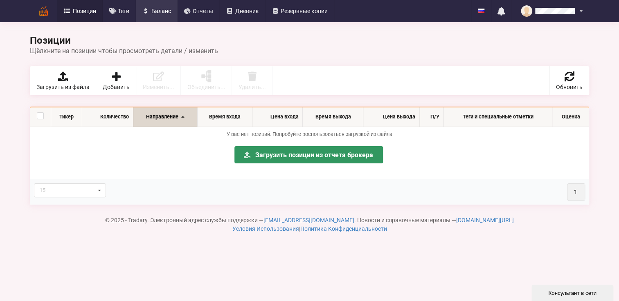
click at [157, 13] on span "Баланс" at bounding box center [161, 11] width 20 height 6
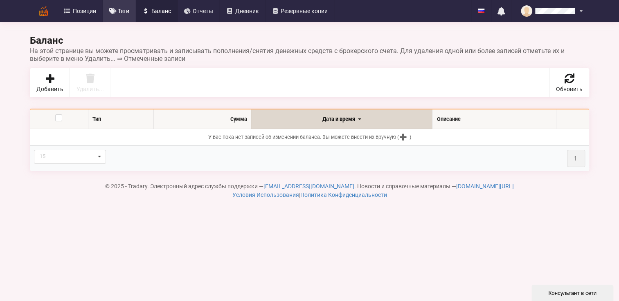
click at [126, 11] on span "Теги" at bounding box center [123, 11] width 11 height 6
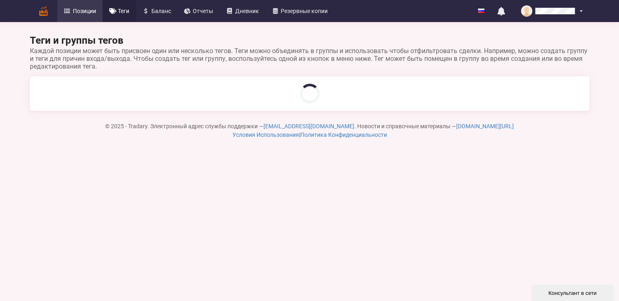
click at [80, 10] on span "Позиции" at bounding box center [84, 11] width 23 height 6
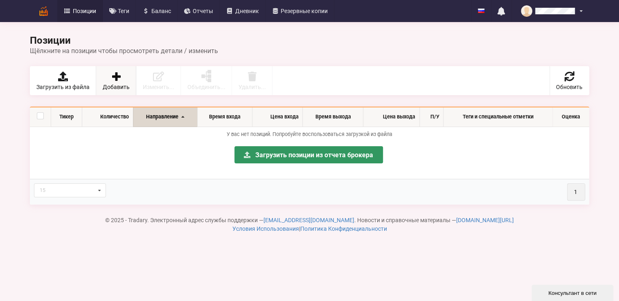
click at [108, 84] on span "Добавить" at bounding box center [116, 87] width 27 height 6
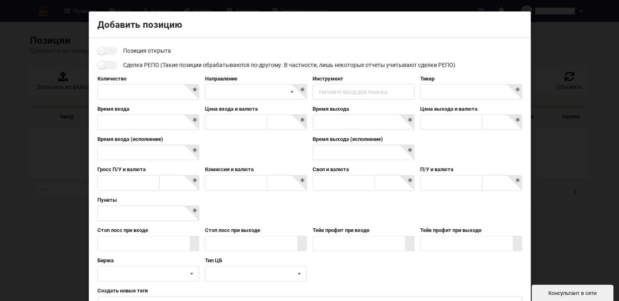
click at [586, 88] on div "Добавить позицию Позиция открыта Сделка РЕПО (Такие позиции обрабатываются по-д…" at bounding box center [309, 150] width 619 height 301
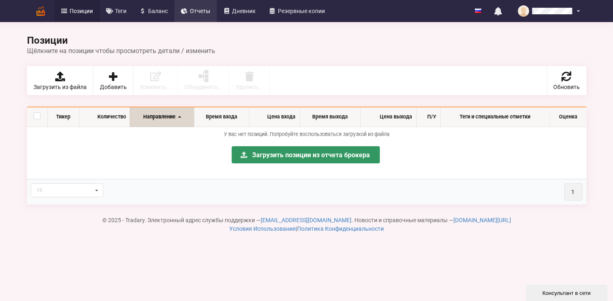
click at [205, 11] on span "Отчеты" at bounding box center [200, 11] width 20 height 6
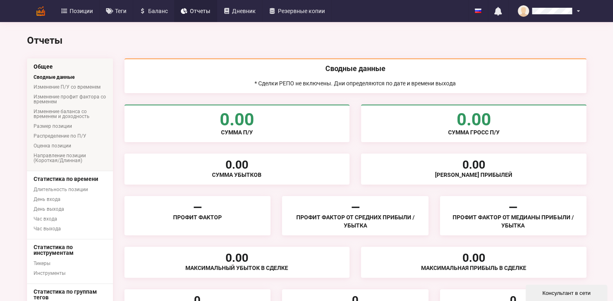
click at [580, 295] on div "Консультант в сети" at bounding box center [566, 293] width 70 height 6
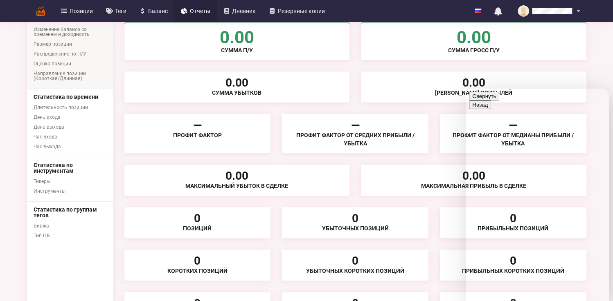
scroll to position [54, 0]
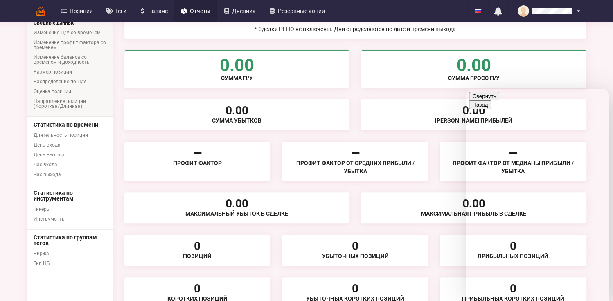
type textarea "здравствуйте какие ограничения на бесплатный период?"
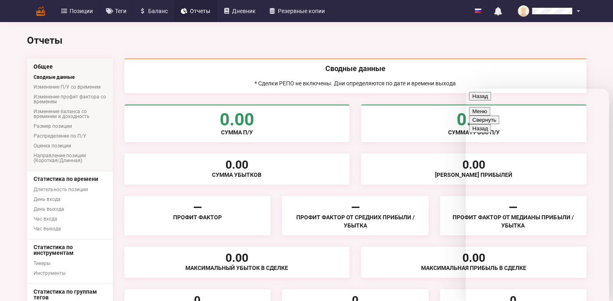
click at [490, 107] on button "Меню" at bounding box center [479, 111] width 21 height 9
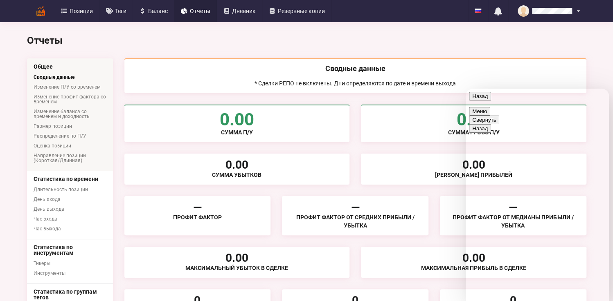
click at [478, 101] on button "Назад" at bounding box center [480, 96] width 22 height 9
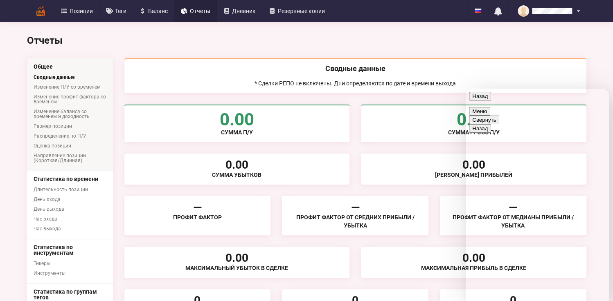
type input "Фионин Евгений Александрович"
type input "efionin@mail.ru"
type input "79194886424"
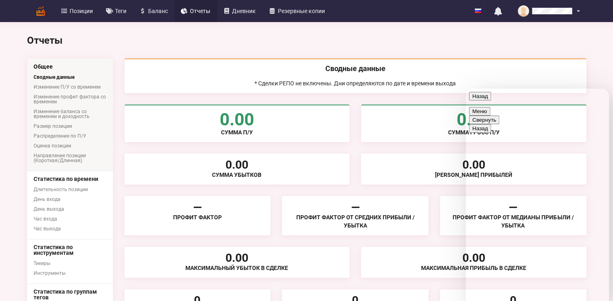
scroll to position [42, 0]
click at [84, 10] on span "Позиции" at bounding box center [81, 11] width 23 height 6
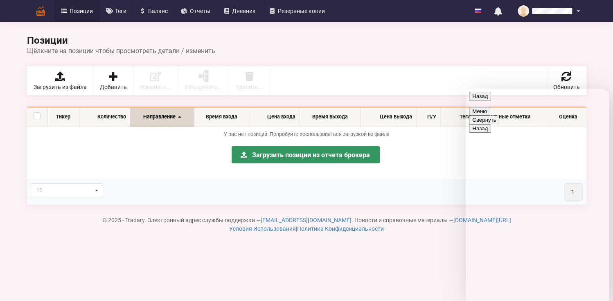
click at [528, 98] on div "Назад" at bounding box center [537, 96] width 137 height 9
click at [499, 116] on button "Свернуть" at bounding box center [484, 120] width 30 height 9
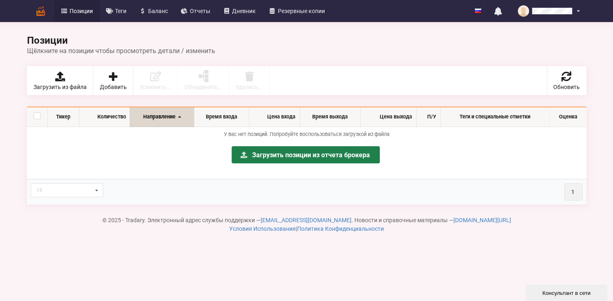
click at [247, 157] on icon at bounding box center [244, 155] width 8 height 6
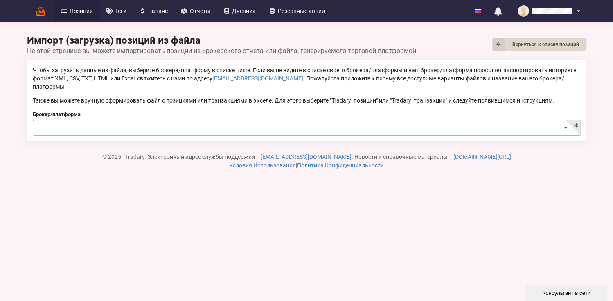
click at [565, 121] on icon at bounding box center [566, 128] width 12 height 15
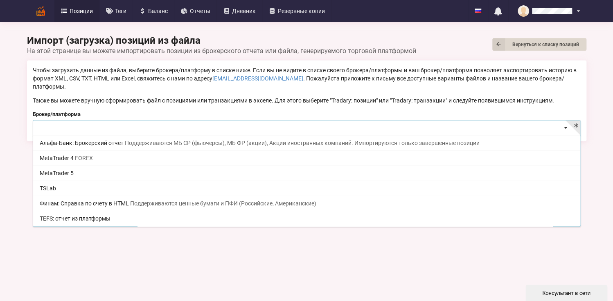
click at [359, 262] on body "Позиции Теги Баланс Отчеты Дневник Резервные копии English Русский Нет непрочте…" at bounding box center [306, 212] width 613 height 424
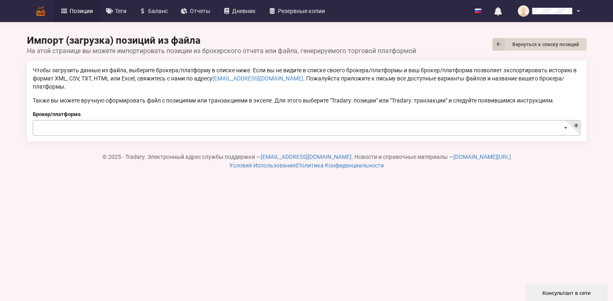
click at [149, 121] on input at bounding box center [307, 129] width 547 height 16
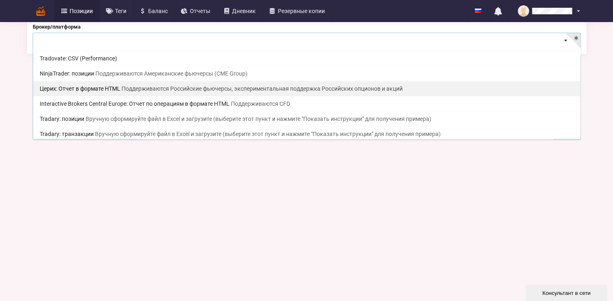
scroll to position [122, 0]
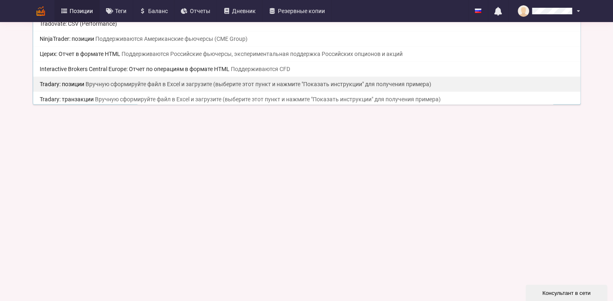
click at [162, 81] on span "Вручную сформируйте файл в Excel и загрузите (выберите этот пункт и нажмите "По…" at bounding box center [258, 84] width 346 height 7
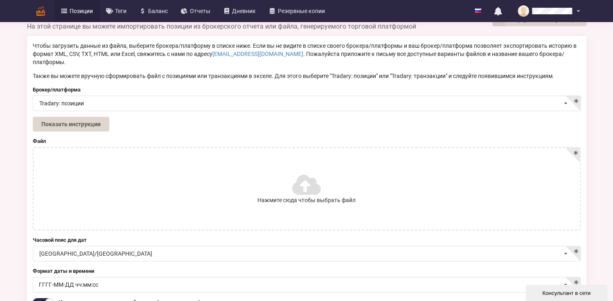
scroll to position [0, 0]
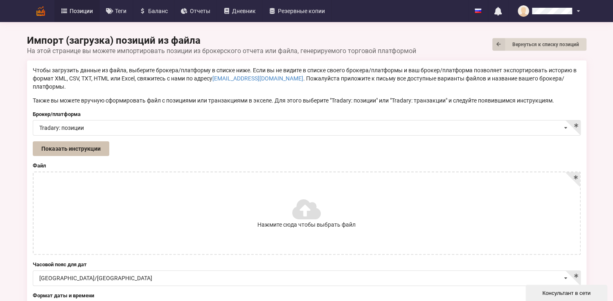
click at [50, 143] on button "Показать инструкции" at bounding box center [71, 149] width 76 height 15
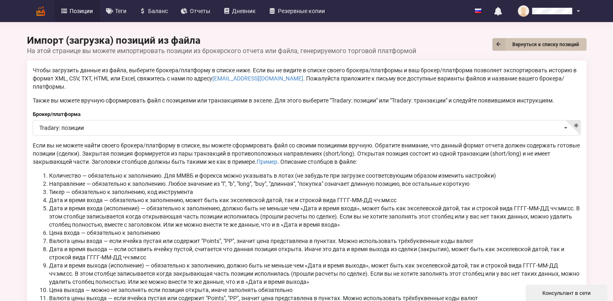
click at [500, 41] on icon at bounding box center [498, 44] width 13 height 13
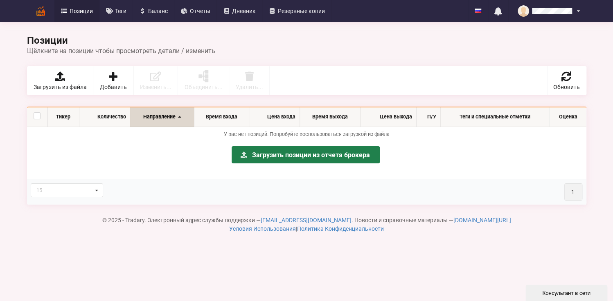
click at [347, 154] on link "Загрузить позиции из отчета брокера" at bounding box center [306, 154] width 148 height 17
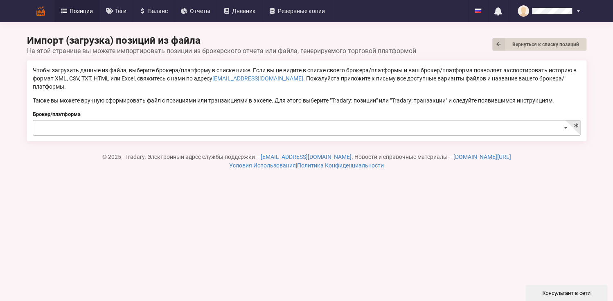
click at [564, 121] on icon at bounding box center [566, 128] width 12 height 15
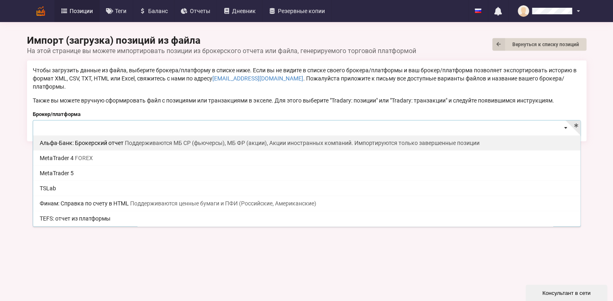
click at [76, 135] on div "Альфа-Банк: Брокерский отчет Поддерживаются МБ СР (фьючерсы), МБ ФР (акции), Ак…" at bounding box center [306, 142] width 547 height 15
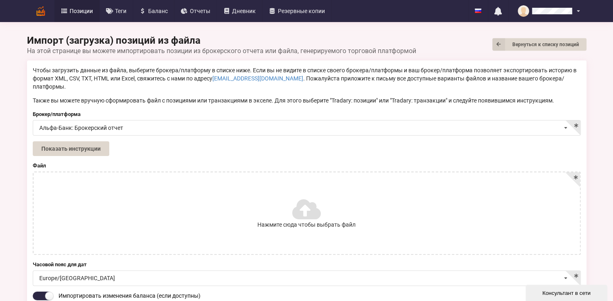
click at [209, 146] on div "Показать инструкции" at bounding box center [307, 149] width 548 height 15
click at [82, 145] on button "Показать инструкции" at bounding box center [71, 149] width 76 height 15
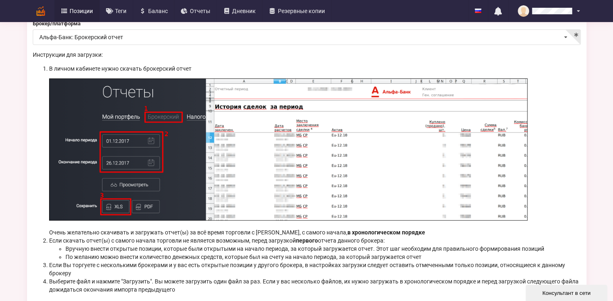
scroll to position [218, 0]
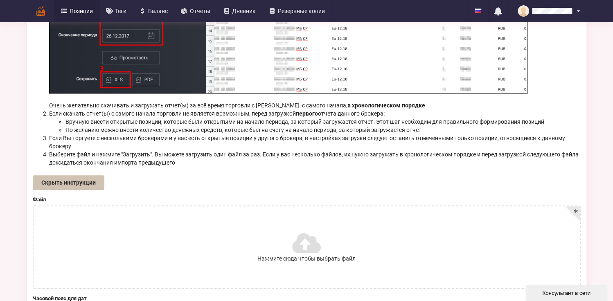
click at [60, 179] on button "Скрыть инструкции" at bounding box center [69, 182] width 72 height 15
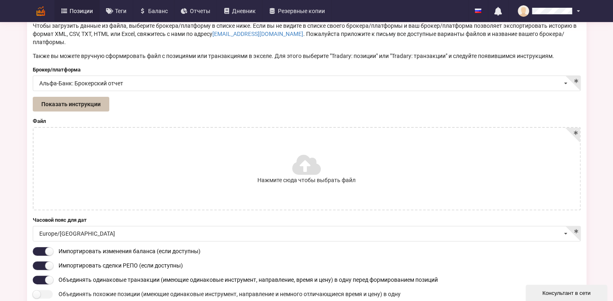
scroll to position [0, 0]
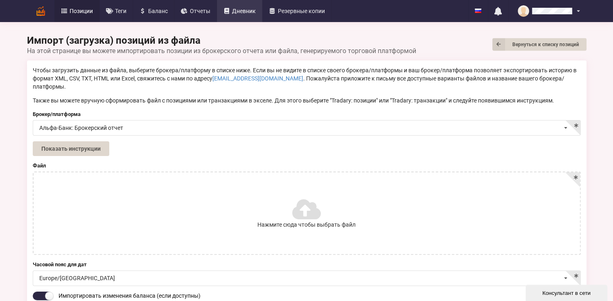
click at [241, 10] on span "Дневник" at bounding box center [244, 11] width 24 height 6
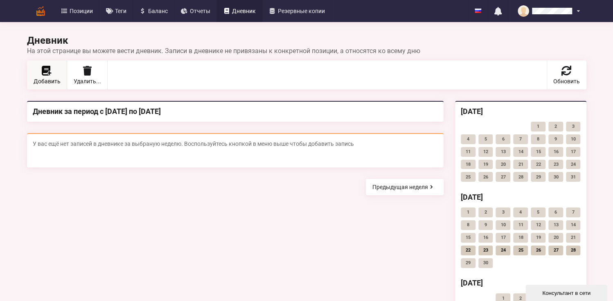
click at [53, 72] on link "Добавить" at bounding box center [47, 75] width 40 height 29
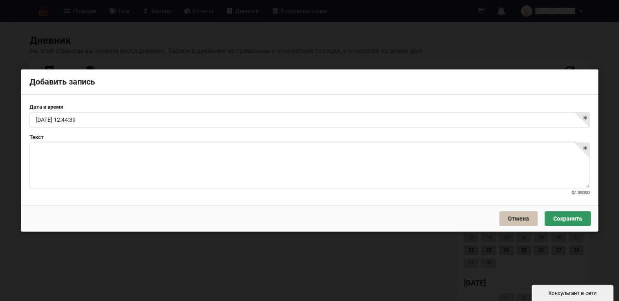
click at [519, 223] on button "Отмена" at bounding box center [518, 218] width 38 height 15
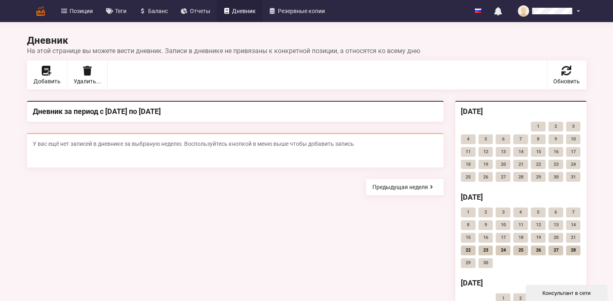
click at [564, 297] on div "Консультант в сети" at bounding box center [566, 293] width 70 height 6
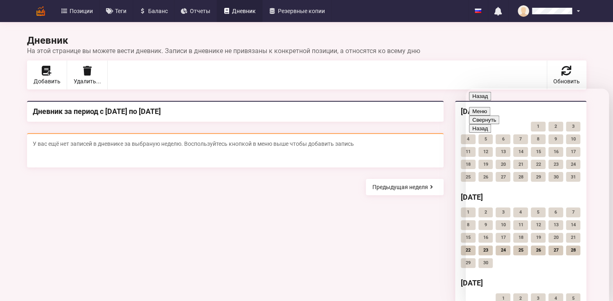
click at [499, 116] on button "Свернуть" at bounding box center [484, 120] width 30 height 9
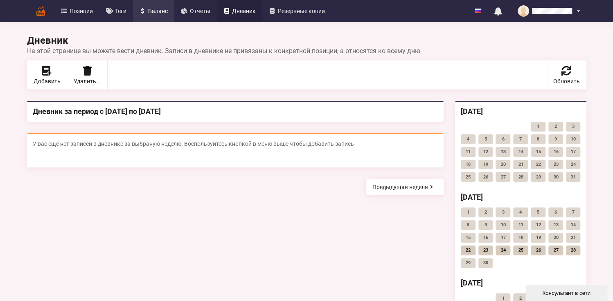
click at [157, 10] on span "Баланс" at bounding box center [158, 11] width 20 height 6
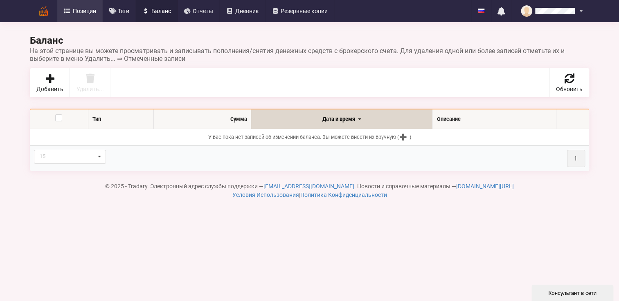
click at [86, 10] on span "Позиции" at bounding box center [84, 11] width 23 height 6
